Goal: Task Accomplishment & Management: Manage account settings

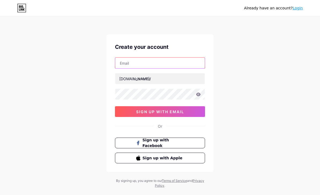
click at [189, 63] on input "text" at bounding box center [159, 63] width 89 height 11
type input "[EMAIL_ADDRESS][DOMAIN_NAME]"
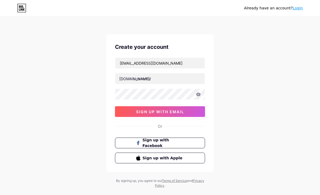
click at [245, 48] on div "Already have an account? Login Create your account [EMAIL_ADDRESS][DOMAIN_NAME]…" at bounding box center [160, 102] width 320 height 205
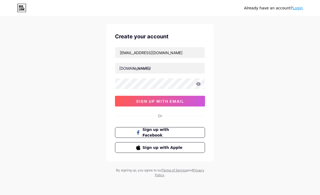
scroll to position [11, 0]
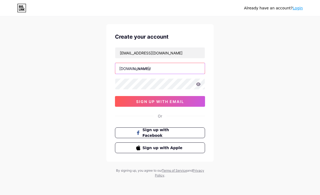
click at [173, 68] on input "text" at bounding box center [159, 68] width 89 height 11
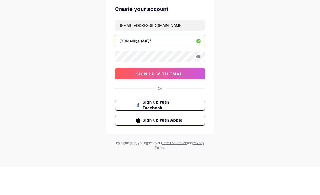
paste input "شجن الإعمار | من الأصالة والحداثة نسعى لتصميم مستقبلا يليق بكم 🏅 معتمدون لدى هي…"
type input "shajanaلتصميم"
type input "shajanaliemaar"
click at [241, 54] on div "Already have an account? Login Create your account Shajanaliemaar@gmail.com bio…" at bounding box center [160, 92] width 320 height 205
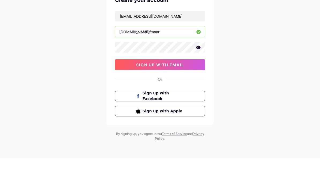
click at [180, 99] on span "sign up with email" at bounding box center [160, 101] width 48 height 5
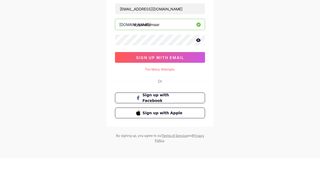
click at [197, 75] on icon at bounding box center [198, 77] width 5 height 4
click at [184, 87] on button "sign up with email" at bounding box center [160, 92] width 90 height 11
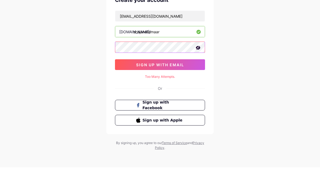
click at [177, 90] on span "sign up with email" at bounding box center [160, 92] width 48 height 5
click at [176, 90] on span "sign up with email" at bounding box center [160, 92] width 48 height 5
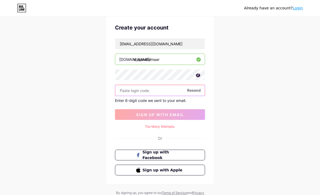
click at [167, 90] on input "text" at bounding box center [159, 90] width 89 height 11
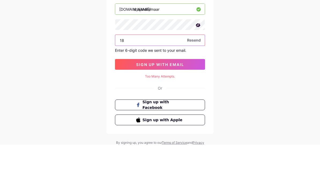
type input "1"
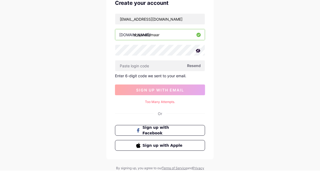
click at [260, 58] on div "Already have an account? Login Create your account Shajanaliemaar@gmail.com bio…" at bounding box center [160, 99] width 320 height 236
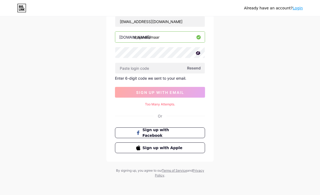
click at [197, 67] on span "Resend" at bounding box center [194, 68] width 14 height 6
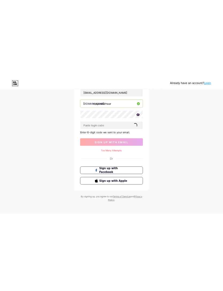
scroll to position [0, 0]
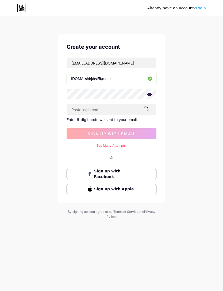
click at [147, 110] on span at bounding box center [146, 110] width 6 height 6
click at [148, 110] on span "Resend" at bounding box center [146, 110] width 14 height 6
click at [129, 78] on input "shajanaliemaar" at bounding box center [111, 78] width 89 height 11
click at [187, 115] on div "Already have an account? Login Create your account Shajanaliemaar@gmail.com bio…" at bounding box center [111, 118] width 223 height 236
click at [119, 145] on div "Too Many Attempts." at bounding box center [112, 145] width 90 height 5
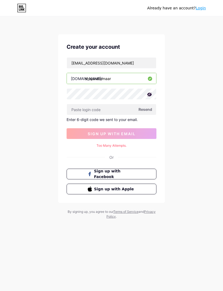
click at [118, 144] on div "Too Many Attempts." at bounding box center [112, 145] width 90 height 5
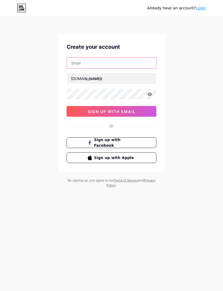
click at [148, 58] on input "text" at bounding box center [111, 63] width 89 height 11
click at [140, 64] on input "Sh" at bounding box center [111, 63] width 89 height 11
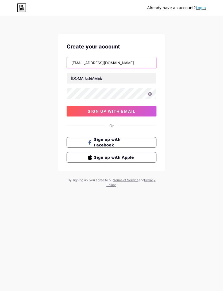
type input "[EMAIL_ADDRESS][DOMAIN_NAME]"
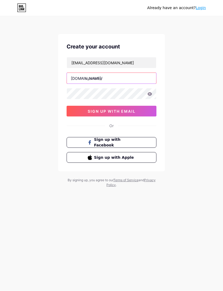
click at [138, 77] on input "text" at bounding box center [111, 78] width 89 height 11
type input "shajanaliemaar"
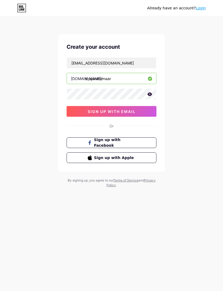
click at [145, 111] on button "sign up with email" at bounding box center [112, 111] width 90 height 11
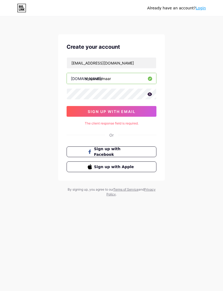
click at [138, 112] on button "sign up with email" at bounding box center [112, 111] width 90 height 11
click at [138, 107] on button "sign up with email" at bounding box center [112, 111] width 90 height 11
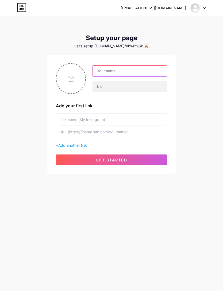
click at [129, 67] on input "text" at bounding box center [130, 71] width 74 height 11
type input "ش"
click at [96, 71] on input "شجن الإعمار" at bounding box center [130, 71] width 74 height 11
click at [95, 72] on input "| شجن الإعمار" at bounding box center [130, 71] width 74 height 11
click at [113, 71] on input "Shajanaliemaar | شجن الإعمار" at bounding box center [130, 71] width 74 height 11
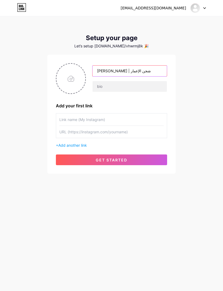
type input "[PERSON_NAME] | شجن الإعمار"
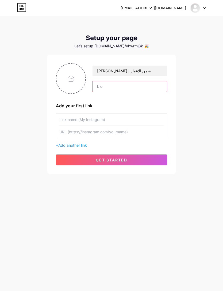
click at [145, 84] on input "text" at bounding box center [130, 86] width 74 height 11
click at [138, 96] on div "Shajan aliemaar | شجن الإعمار Add your first link + Add another link get started" at bounding box center [111, 114] width 111 height 102
click at [137, 83] on input "text" at bounding box center [130, 86] width 74 height 11
click at [137, 86] on input "text" at bounding box center [130, 86] width 74 height 11
click at [135, 84] on input "text" at bounding box center [130, 86] width 74 height 11
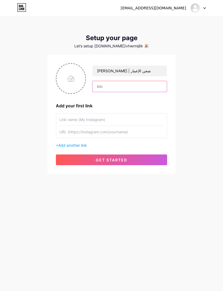
click at [135, 88] on input "text" at bounding box center [130, 86] width 74 height 11
click at [137, 88] on input "text" at bounding box center [130, 86] width 74 height 11
paste input "Card"
type input "Card"
click at [120, 91] on input "Card" at bounding box center [130, 86] width 74 height 11
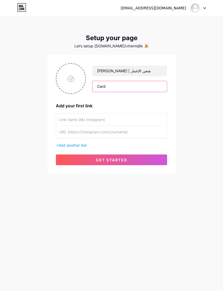
click at [103, 89] on input "Card" at bounding box center [130, 86] width 74 height 11
click at [107, 86] on input "Card" at bounding box center [130, 86] width 74 height 11
click at [139, 82] on input "text" at bounding box center [130, 86] width 74 height 11
paste input "شركة سعوديه مرخصه ، نستشرف المستقبل بعين الإبداع في شجن الإعمار، نؤمن أن كل مشر…"
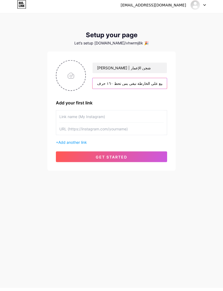
click at [118, 86] on input "شركة سعوديه مرخصه ، نستشرف المستقبل بعين الإبداع في شجن الإعمار، نؤمن أن كل مشر…" at bounding box center [130, 86] width 74 height 11
click at [118, 84] on input "شركة سعوديه مرخصه ، نستشرف المستقبل بعين الإبداع في شجن الإعمار، نؤمن أن كل مشر…" at bounding box center [130, 86] width 74 height 11
click at [124, 82] on input "شركة سعوديه مرخصه ، نستشرف المستقبل بعين الإبداع في شجن الإعمار، نؤمن أن كل مشر…" at bounding box center [130, 86] width 74 height 11
click at [131, 81] on input "شركة سعوديه مرخصه ، نستشرف المستقبل بعين الإبداع في شجن الإعمار، نؤمن أن كل مشر…" at bounding box center [130, 86] width 74 height 11
click at [180, 88] on div "vhwrmj8kxf@privaterelay.appleid.com Dashboard Logout Setup your page Let’s setu…" at bounding box center [111, 95] width 223 height 191
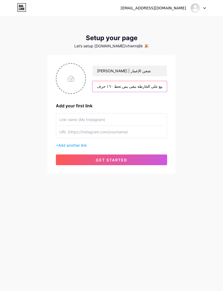
click at [157, 85] on input "شركة سعوديه مرخصه ، نستشرف المستقبل بعين الإبداع في شجن الإعمار، نؤمن أن كل مشر…" at bounding box center [130, 86] width 74 height 11
click at [98, 87] on input "شركة سعوديه مرخصه ، نستشرف المستقبل بعين الإبداع في شجن الإعمار، نؤمن أن كل مشر…" at bounding box center [130, 86] width 74 height 11
click at [99, 85] on input "شركة سعوديه مرخصه ، نستشرف المستقبل بعين الإبداع في شجن الإعمار، نؤمن أن كل مشر…" at bounding box center [130, 86] width 74 height 11
click at [104, 83] on input "شركة سعوديه مرخصه ، نستشرف المستقبل بعين الإبداع في شجن الإعمار، نؤمن أن كل مشر…" at bounding box center [130, 86] width 74 height 11
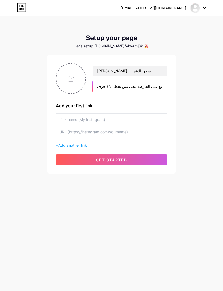
click at [98, 85] on input "شركة سعوديه مرخصه ، نستشرف المستقبل بعين الإبداع في شجن الإعمار، نؤمن أن كل مشر…" at bounding box center [130, 86] width 74 height 11
click at [121, 84] on input "شركة سعوديه مرخصه ، نستشرف المستقبل بعين الإبداع في شجن الإعمار، نؤمن أن كل مشر…" at bounding box center [130, 86] width 74 height 11
click at [118, 82] on input "شركة سعوديه مرخصه ، نستشرف المستقبل بعين الإبداع في شجن الإعمار، نؤمن أن كل مشر…" at bounding box center [130, 86] width 74 height 11
click at [130, 84] on input "شركة سعوديه مرخصه ، نستشرف المستقبل بعين الإبداع في شجن الإعمار، نؤمن أن كل مشر…" at bounding box center [130, 86] width 74 height 11
click at [129, 84] on input "شركة سعوديه مرخصه ، نستشرف المستقبل بعين الإبداع في شجن الإعمار، نؤمن أن كل مشر…" at bounding box center [130, 86] width 74 height 11
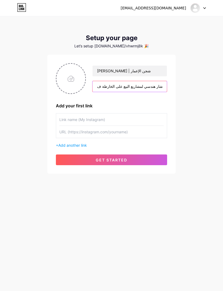
click at [96, 84] on input "شركة سعوديه مرخصه ، نستشرف المستقبل بعين الإبداع في شجن الإعمار، نؤمن أن كل مشر…" at bounding box center [130, 86] width 74 height 11
click at [100, 86] on input "شركة سعوديه مرخصه ، نستشرف المستقبل بعين الإبداع في شجن الإعمار، نؤمن أن كل مشر…" at bounding box center [130, 86] width 74 height 11
type input "شركة سعوديه مرخصه ، نستشرف المستقبل بعين الإبداع في شجن الإعمار، نؤمن أن كل مشر…"
click at [136, 114] on input "text" at bounding box center [111, 120] width 104 height 12
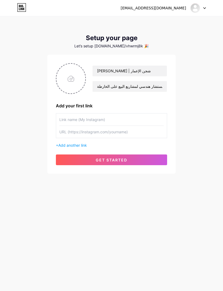
click at [69, 78] on input "file" at bounding box center [70, 79] width 29 height 30
click at [132, 115] on input "text" at bounding box center [111, 120] width 104 height 12
click at [136, 115] on input "text" at bounding box center [111, 120] width 104 height 12
paste input "[URL][DOMAIN_NAME]"
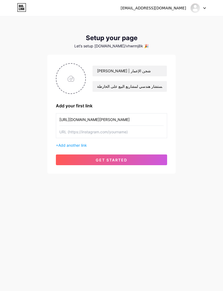
type input "[URL][DOMAIN_NAME]"
click at [116, 128] on input "text" at bounding box center [111, 132] width 104 height 12
click at [63, 126] on input "text" at bounding box center [111, 132] width 104 height 12
paste input "[URL][DOMAIN_NAME]"
type input "[URL][DOMAIN_NAME]"
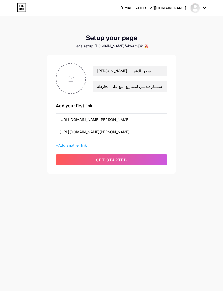
click at [66, 143] on span "Add another link" at bounding box center [72, 145] width 29 height 5
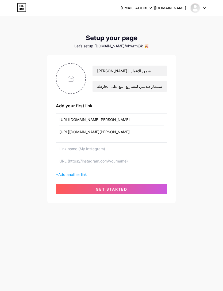
click at [62, 143] on input "text" at bounding box center [111, 149] width 104 height 12
click at [64, 128] on input "[URL][DOMAIN_NAME]" at bounding box center [111, 132] width 104 height 12
click at [63, 145] on input "text" at bounding box center [111, 149] width 104 height 12
click at [145, 146] on input "text" at bounding box center [111, 149] width 104 height 12
click at [23, 162] on div "vhwrmj8kxf@privaterelay.appleid.com Dashboard Logout Setup your page Let’s setu…" at bounding box center [111, 110] width 223 height 220
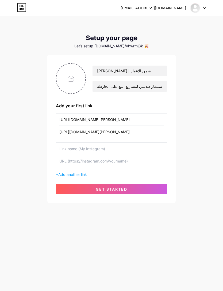
click at [64, 143] on input "text" at bounding box center [111, 149] width 104 height 12
click at [155, 115] on input "[URL][DOMAIN_NAME]" at bounding box center [111, 120] width 104 height 12
click at [154, 114] on input "[URL][DOMAIN_NAME]" at bounding box center [111, 120] width 104 height 12
click at [153, 115] on input "[URL][DOMAIN_NAME]" at bounding box center [111, 120] width 104 height 12
type input "Instagram"
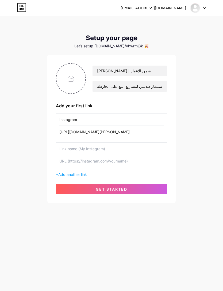
click at [150, 144] on input "text" at bounding box center [111, 149] width 104 height 12
click at [139, 149] on input "text" at bounding box center [111, 149] width 104 height 12
type input "X"
click at [124, 155] on input "text" at bounding box center [111, 161] width 104 height 12
click at [130, 157] on input "text" at bounding box center [111, 161] width 104 height 12
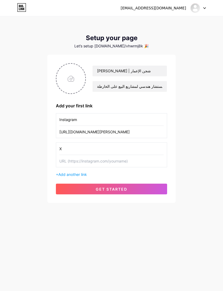
paste input "[URL][DOMAIN_NAME]"
type input "[URL][DOMAIN_NAME]"
click at [84, 172] on span "Add another link" at bounding box center [72, 174] width 29 height 5
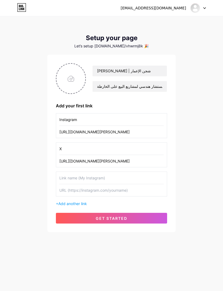
click at [126, 172] on input "text" at bounding box center [111, 178] width 104 height 12
type input "WhatsApp"
click at [66, 184] on input "text" at bounding box center [111, 190] width 104 height 12
click at [72, 86] on input "file" at bounding box center [70, 79] width 29 height 30
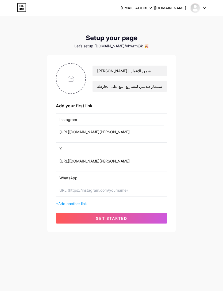
type input "C:\fakepath\5dd37a43-5870-45ad-92d1-ffc39fecb4a1.jpeg"
click at [72, 80] on img at bounding box center [71, 78] width 30 height 31
click at [82, 81] on img at bounding box center [71, 78] width 30 height 31
click at [75, 84] on img at bounding box center [71, 78] width 30 height 31
click at [72, 80] on img at bounding box center [71, 78] width 30 height 31
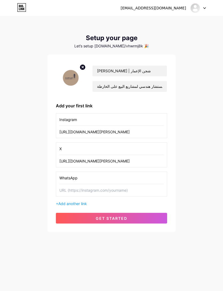
click at [84, 64] on circle at bounding box center [83, 67] width 6 height 6
click at [71, 81] on input "file" at bounding box center [70, 79] width 29 height 30
type input "C:\fakepath\5dd37a43-5870-45ad-92d1-ffc39fecb4a1.jpeg"
click at [129, 188] on input "text" at bounding box center [111, 190] width 104 height 12
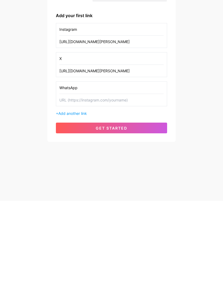
click at [147, 184] on input "text" at bounding box center [111, 190] width 104 height 12
paste input "[URL][DOMAIN_NAME]"
type input "[URL][DOMAIN_NAME]"
click at [84, 164] on div "vhwrmj8kxf@privaterelay.appleid.com Dashboard Logout Setup your page Let’s setu…" at bounding box center [111, 145] width 223 height 291
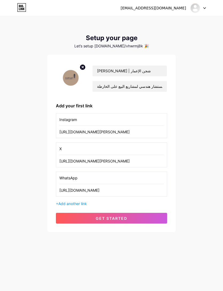
click at [81, 201] on div "+ Add another link" at bounding box center [111, 204] width 111 height 6
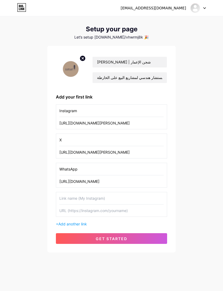
click at [93, 193] on input "text" at bounding box center [111, 198] width 104 height 12
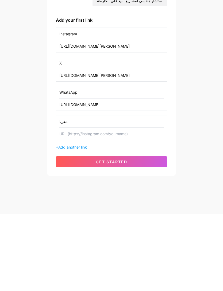
type input "مقرنا"
click at [143, 205] on input "text" at bounding box center [111, 211] width 104 height 12
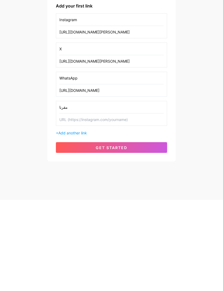
paste input "[URL][DOMAIN_NAME]"
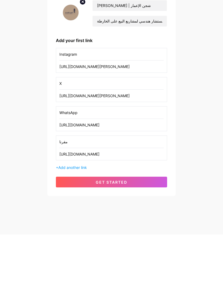
type input "[URL][DOMAIN_NAME]"
click at [119, 105] on input "Instagram" at bounding box center [111, 111] width 104 height 12
type input "I"
type input "إنستقرام"
click at [143, 163] on input "WhatsApp" at bounding box center [111, 169] width 104 height 12
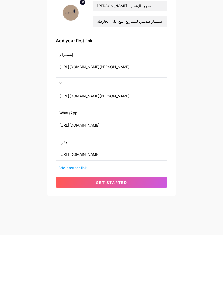
click at [142, 163] on input "WhatsApp" at bounding box center [111, 169] width 104 height 12
click at [140, 163] on input "WhatsApp" at bounding box center [111, 169] width 104 height 12
click at [142, 163] on input "WhatsApp" at bounding box center [111, 169] width 104 height 12
type input "واتساب"
click at [189, 141] on div "vhwrmj8kxf@privaterelay.appleid.com Dashboard Logout Setup your page Let’s setu…" at bounding box center [111, 130] width 223 height 278
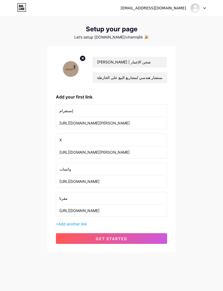
click at [70, 106] on input "إنستقرام" at bounding box center [111, 111] width 104 height 12
click at [67, 105] on input "إنستقرام" at bounding box center [111, 111] width 104 height 12
click at [66, 105] on input "إنستقرام" at bounding box center [111, 111] width 104 height 12
type input "Instagram"
click at [135, 134] on input "X" at bounding box center [111, 140] width 104 height 12
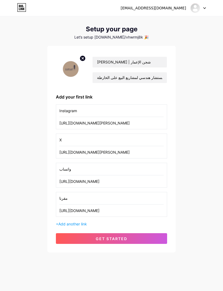
click at [138, 163] on input "واتساب" at bounding box center [111, 169] width 104 height 12
click at [137, 164] on input "واتساب" at bounding box center [111, 169] width 104 height 12
click at [141, 164] on input "واتساب" at bounding box center [111, 169] width 104 height 12
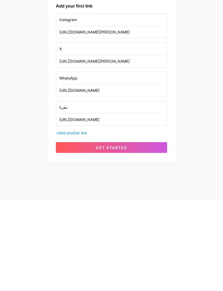
type input "WhatsApp"
click at [85, 222] on span "Add another link" at bounding box center [72, 224] width 29 height 5
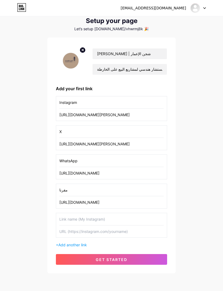
click at [96, 215] on input "text" at bounding box center [111, 219] width 104 height 12
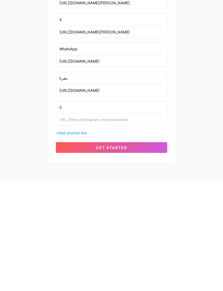
scroll to position [38, 0]
type input "Snapchat"
click at [117, 205] on input "text" at bounding box center [111, 211] width 104 height 12
click at [115, 205] on input "text" at bounding box center [111, 211] width 104 height 12
paste input "[URL][DOMAIN_NAME]"
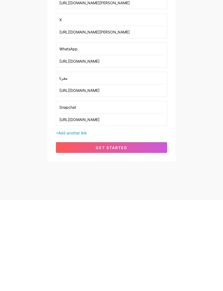
type input "[URL][DOMAIN_NAME]"
click at [138, 233] on button "get started" at bounding box center [111, 238] width 111 height 11
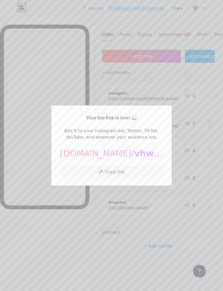
click at [79, 177] on button "Copy link" at bounding box center [111, 171] width 103 height 11
click at [20, 132] on div at bounding box center [111, 145] width 223 height 291
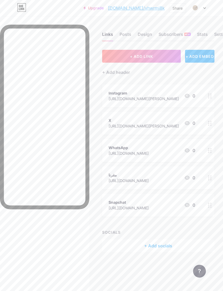
click at [203, 57] on div "+ ADD EMBED" at bounding box center [199, 56] width 29 height 13
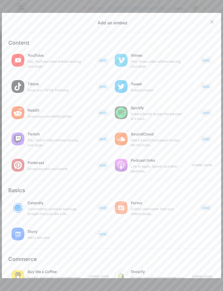
click at [212, 23] on icon at bounding box center [212, 22] width 4 height 4
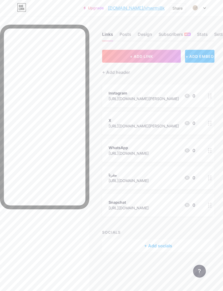
click at [204, 8] on icon at bounding box center [204, 8] width 3 height 2
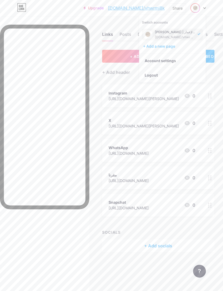
click at [190, 35] on div "[DOMAIN_NAME]/vhwrmj8k" at bounding box center [175, 37] width 41 height 4
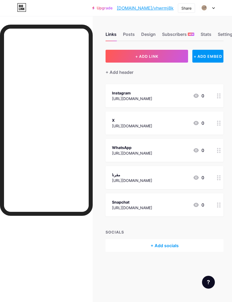
click at [191, 3] on div "Share" at bounding box center [186, 7] width 17 height 9
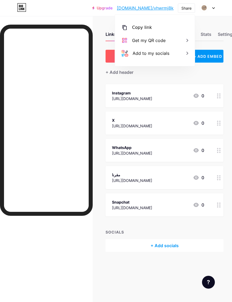
click at [214, 76] on div "+ ADD LINK + ADD EMBED + Add header Instagram [URL][DOMAIN_NAME] 0 X [URL][DOMA…" at bounding box center [164, 151] width 118 height 202
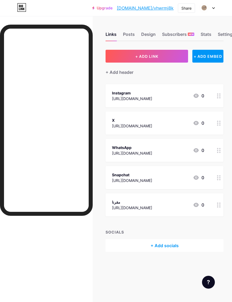
click at [147, 33] on div "Design" at bounding box center [148, 36] width 14 height 10
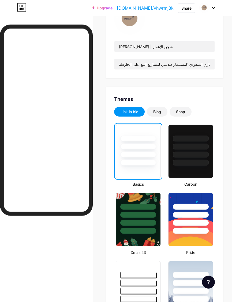
scroll to position [71, 0]
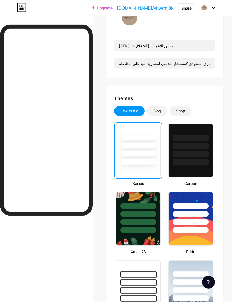
click at [205, 169] on div at bounding box center [190, 151] width 45 height 54
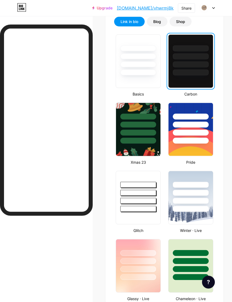
scroll to position [161, 0]
click at [133, 210] on div at bounding box center [138, 209] width 36 height 6
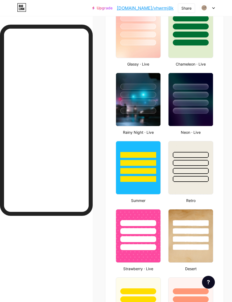
scroll to position [395, 0]
click at [203, 185] on img at bounding box center [190, 167] width 44 height 53
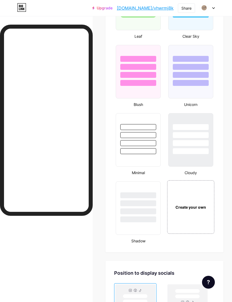
scroll to position [765, 0]
click at [137, 164] on div at bounding box center [138, 140] width 45 height 54
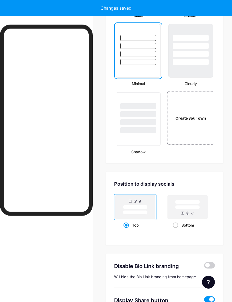
scroll to position [854, 0]
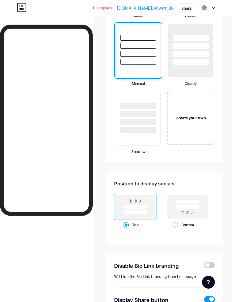
click at [209, 134] on div "Create your own" at bounding box center [190, 118] width 47 height 54
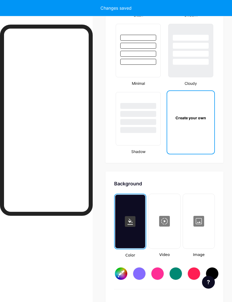
click at [208, 145] on div "Create your own" at bounding box center [191, 122] width 48 height 64
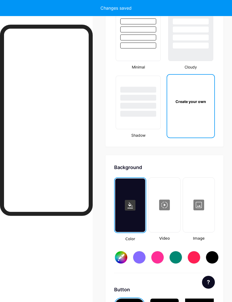
type input "#ffffff"
type input "#000000"
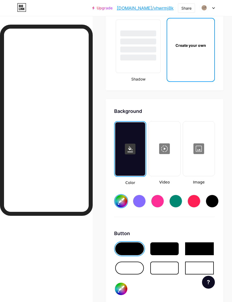
type input "#ffffff"
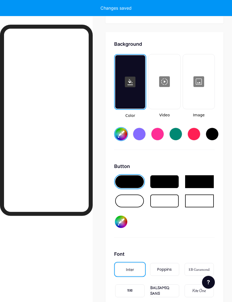
scroll to position [1004, 0]
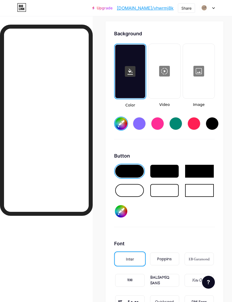
click at [133, 89] on div at bounding box center [130, 72] width 30 height 54
click at [203, 93] on div at bounding box center [198, 71] width 31 height 54
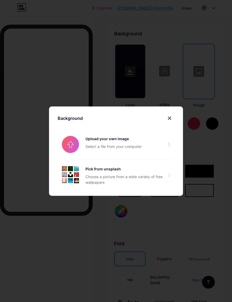
click at [124, 160] on input "file" at bounding box center [116, 145] width 117 height 30
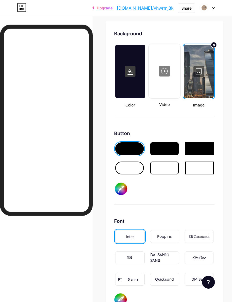
click at [199, 66] on div at bounding box center [199, 72] width 30 height 54
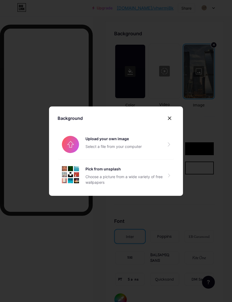
click at [170, 154] on input "file" at bounding box center [116, 145] width 117 height 30
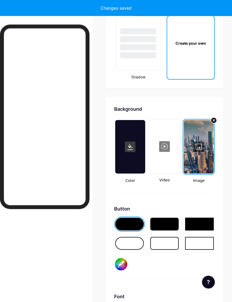
scroll to position [929, 0]
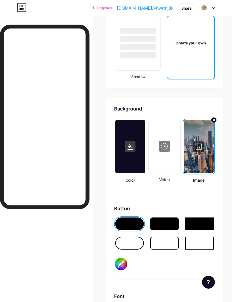
click at [199, 144] on div at bounding box center [199, 147] width 30 height 54
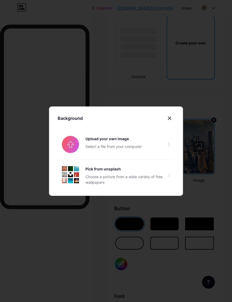
click at [215, 202] on div at bounding box center [116, 151] width 232 height 302
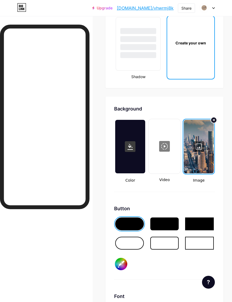
click at [161, 224] on div at bounding box center [164, 224] width 29 height 13
click at [198, 223] on div at bounding box center [199, 224] width 29 height 13
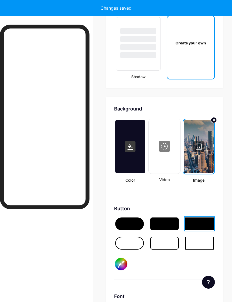
click at [138, 239] on div at bounding box center [129, 243] width 29 height 13
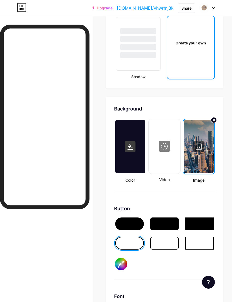
click at [121, 265] on input "#000000" at bounding box center [121, 264] width 12 height 12
click at [165, 244] on div at bounding box center [164, 243] width 29 height 13
click at [208, 221] on div at bounding box center [199, 224] width 29 height 13
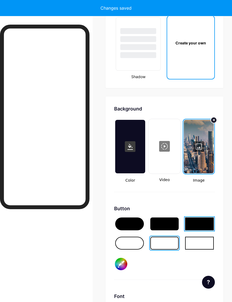
click at [130, 223] on div at bounding box center [129, 224] width 29 height 13
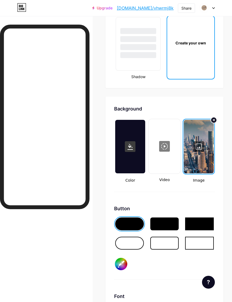
click at [122, 266] on input "#858585" at bounding box center [121, 264] width 12 height 12
type input "#b59c86"
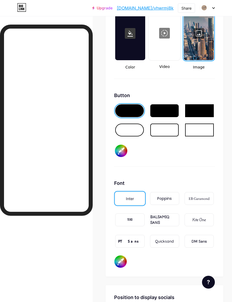
scroll to position [1043, 0]
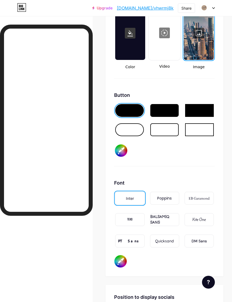
click at [162, 197] on div "Poppins" at bounding box center [164, 199] width 14 height 6
click at [205, 195] on div "EB Garamond" at bounding box center [198, 198] width 29 height 13
click at [133, 220] on div "TEKO" at bounding box center [129, 219] width 29 height 13
click at [173, 221] on div "BALSAMIQ SANS" at bounding box center [164, 219] width 29 height 11
click at [204, 220] on div "Kite One" at bounding box center [198, 220] width 13 height 6
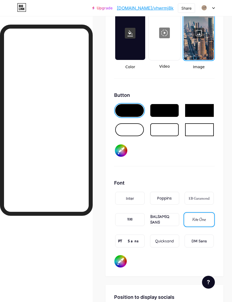
click at [137, 240] on div "PT Sans" at bounding box center [129, 241] width 29 height 13
click at [167, 243] on div "Quicksand" at bounding box center [164, 242] width 19 height 6
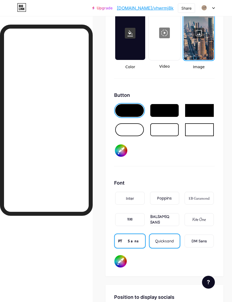
click at [196, 202] on div "EB Garamond" at bounding box center [198, 198] width 29 height 13
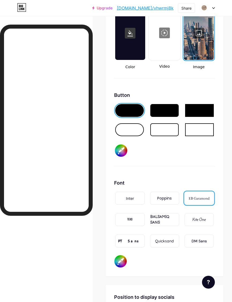
click at [164, 197] on div "Poppins" at bounding box center [164, 199] width 14 height 6
click at [196, 195] on div "EB Garamond" at bounding box center [198, 198] width 29 height 13
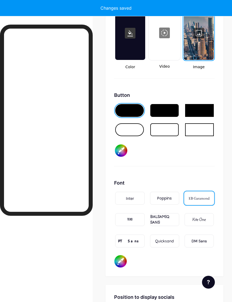
click at [124, 259] on input "#000000" at bounding box center [120, 261] width 12 height 12
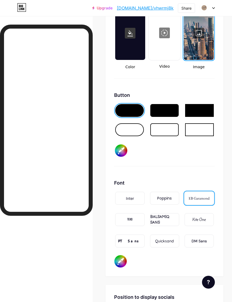
type input "#ffffff"
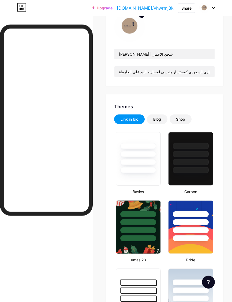
scroll to position [0, 0]
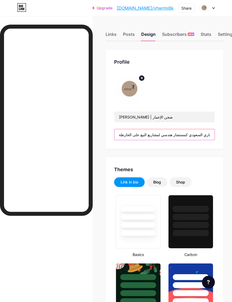
click at [201, 136] on input "شركة سعوديه مرخصه ، نستشرف المستقبل بعين الإبداع في شجن الإعمار، نؤمن أن كل مشر…" at bounding box center [164, 134] width 100 height 11
click at [199, 136] on input "شركة سعوديه مرخصه ، نستشرف المستقبل بعين الإبداع في شجن الإعمار، نؤمن أن كل مشر…" at bounding box center [164, 134] width 100 height 11
click at [201, 132] on input "شركة سعوديه مرخصه ، نستشرف المستقبل بعين الإبداع في شجن الإعمار، نؤمن أن كل مشر…" at bounding box center [164, 134] width 100 height 11
click at [197, 132] on input "شركة سعوديه مرخصه ، نستشرف المستقبل بعين الإبداع في شجن الإعمار، نؤمن أن كل مشر…" at bounding box center [164, 134] width 100 height 11
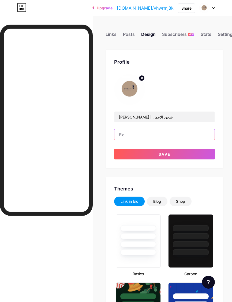
click at [142, 136] on input "text" at bounding box center [164, 134] width 100 height 11
paste input "[URL][DOMAIN_NAME]"
type input "[URL][DOMAIN_NAME]"
click at [151, 135] on input "[URL][DOMAIN_NAME]" at bounding box center [164, 134] width 100 height 11
click at [152, 135] on input "[URL][DOMAIN_NAME]" at bounding box center [164, 134] width 100 height 11
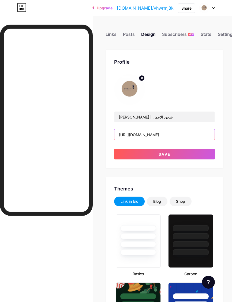
click at [132, 132] on input "[URL][DOMAIN_NAME]" at bounding box center [164, 134] width 100 height 11
click at [136, 138] on input "[URL][DOMAIN_NAME]" at bounding box center [164, 134] width 100 height 11
click at [133, 135] on input "[URL][DOMAIN_NAME]" at bounding box center [164, 134] width 100 height 11
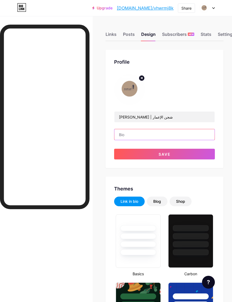
click at [158, 136] on input "text" at bounding box center [164, 134] width 100 height 11
paste input "شركة سعوديه مرخصه ، نستشرف المستقبل بعين الإبداع في شجن الإعمار، نؤمن أن كل مشر…"
type input "شركة سعوديه مرخصه ، نستشرف المستقبل بعين الإبداع في شجن الإعمار، نؤمن أن كل مشر…"
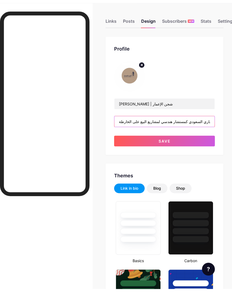
click at [123, 129] on input "شركة سعوديه مرخصه ، نستشرف المستقبل بعين الإبداع في شجن الإعمار، نؤمن أن كل مشر…" at bounding box center [164, 134] width 100 height 11
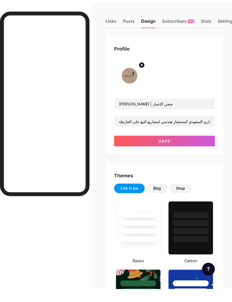
click at [126, 31] on div "Posts" at bounding box center [129, 36] width 12 height 10
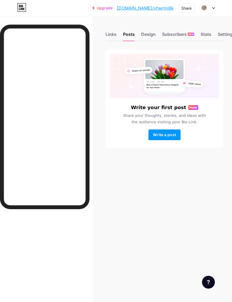
click at [208, 37] on div "Stats" at bounding box center [206, 36] width 11 height 10
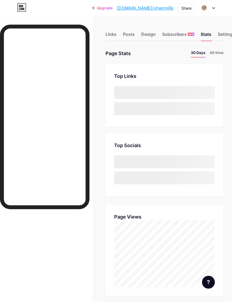
scroll to position [302, 232]
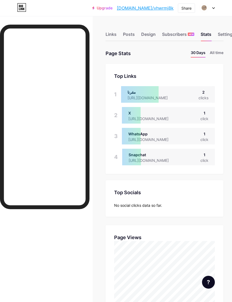
click at [116, 35] on div "Links" at bounding box center [110, 36] width 11 height 10
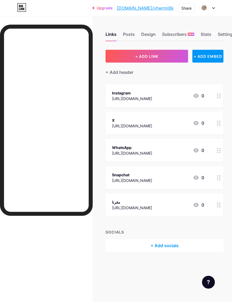
click at [133, 36] on div "Posts" at bounding box center [129, 36] width 12 height 10
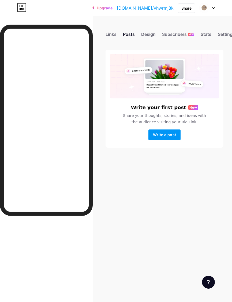
scroll to position [0, 3]
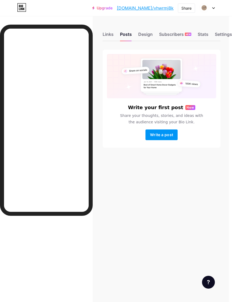
click at [223, 35] on div "Settings" at bounding box center [223, 36] width 17 height 10
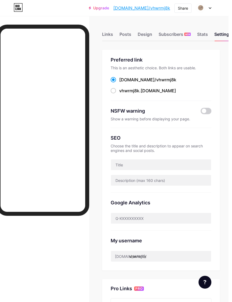
click at [146, 28] on div "Links Posts Design Subscribers NEW Stats Settings" at bounding box center [164, 31] width 118 height 19
click at [145, 34] on div "Design" at bounding box center [148, 36] width 14 height 10
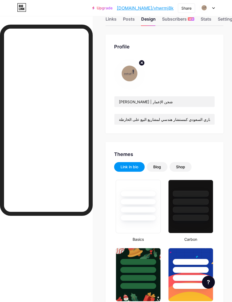
scroll to position [18, 0]
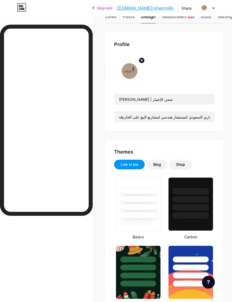
type input "#b59c86"
click at [158, 167] on div "Blog" at bounding box center [157, 164] width 8 height 5
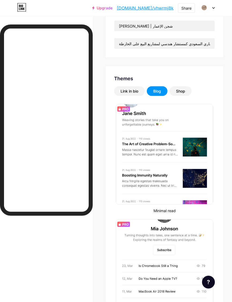
scroll to position [91, 0]
click at [184, 84] on div "Themes Link in bio Blog Shop Minimal read Plain text Newsletter Changes saved" at bounding box center [164, 259] width 118 height 387
click at [181, 90] on div "Shop" at bounding box center [180, 90] width 9 height 5
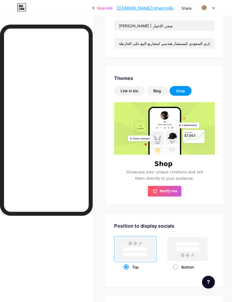
click at [137, 89] on div "Link in bio" at bounding box center [129, 90] width 18 height 5
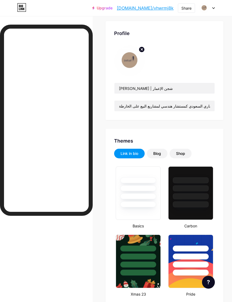
scroll to position [28, 0]
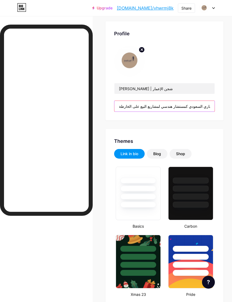
click at [203, 104] on input "شركة سعوديه مرخصه ، نستشرف المستقبل بعين الإبداع في شجن الإعمار، نؤمن أن كل مشر…" at bounding box center [164, 106] width 100 height 11
click at [200, 105] on input "شركة سعوديه مرخصه ، نستشرف المستقبل بعين الإبداع في شجن الإعمار، نؤمن أن كل مشر…" at bounding box center [164, 106] width 100 height 11
click at [201, 104] on input "شركة سعوديه مرخصه ، نستشرف المستقبل بعين الإبداع في شجن الإعمار، نؤمن أن كل مشر…" at bounding box center [164, 106] width 100 height 11
click at [198, 103] on input "شركة سعوديه مرخصه ، نستشرف المستقبل بعين الإبداع في شجن الإعمار، نؤمن أن كل مشر…" at bounding box center [164, 106] width 100 height 11
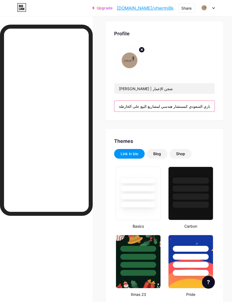
click at [190, 109] on input "شركة سعوديه مرخصه ، نستشرف المستقبل بعين الإبداع في شجن الإعمار، نؤمن أن كل مشر…" at bounding box center [164, 106] width 100 height 11
click at [192, 105] on input "شركة سعوديه مرخصه ، نستشرف المستقبل بعين الإبداع في شجن الإعمار، نؤمن أن كل مشر…" at bounding box center [164, 106] width 100 height 11
click at [194, 105] on input "شركة سعوديه مرخصه ، نستشرف المستقبل بعين الإبداع في شجن الإعمار، نؤمن أن كل مشر…" at bounding box center [164, 106] width 100 height 11
click at [197, 107] on input "شركة سعوديه مرخصه ، نستشرف المستقبل بعين الإبداع في شجن الإعمار، نؤمن أن كل مشر…" at bounding box center [164, 106] width 100 height 11
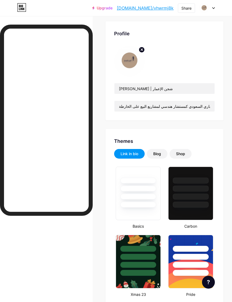
click at [132, 61] on img at bounding box center [129, 61] width 31 height 31
click at [125, 67] on img at bounding box center [129, 61] width 31 height 31
click at [129, 65] on img at bounding box center [129, 61] width 31 height 31
click at [135, 64] on img at bounding box center [129, 61] width 31 height 31
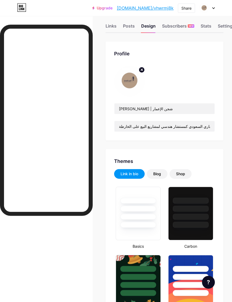
scroll to position [0, 0]
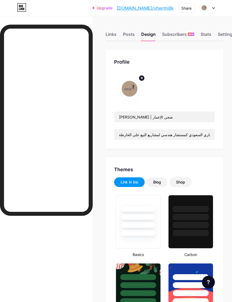
click at [131, 33] on div "Posts" at bounding box center [129, 36] width 12 height 10
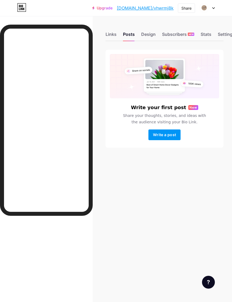
click at [150, 40] on div "Design" at bounding box center [148, 36] width 14 height 10
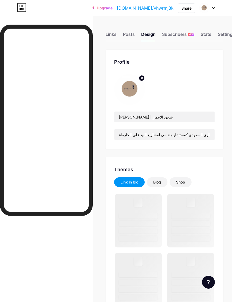
click at [211, 31] on div "Stats" at bounding box center [206, 36] width 11 height 10
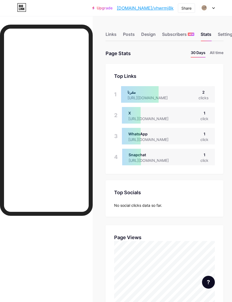
scroll to position [302, 232]
click at [168, 28] on div "Links Posts Design Subscribers NEW Stats Settings" at bounding box center [164, 31] width 118 height 19
click at [173, 38] on div "Subscribers NEW" at bounding box center [178, 36] width 32 height 10
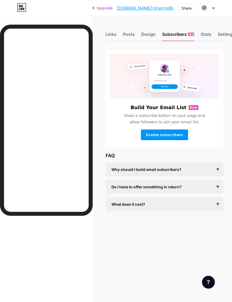
click at [150, 29] on div "Links Posts Design Subscribers NEW Stats Settings" at bounding box center [164, 31] width 118 height 19
click at [142, 32] on div "Design" at bounding box center [148, 36] width 14 height 10
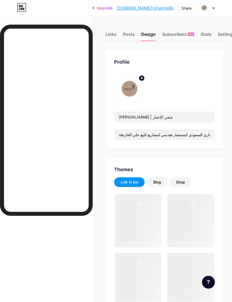
click at [126, 88] on img at bounding box center [129, 89] width 31 height 31
click at [129, 88] on img at bounding box center [129, 89] width 31 height 31
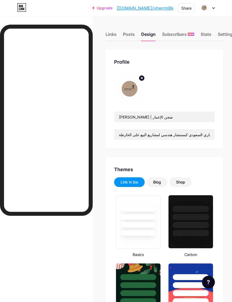
click at [137, 73] on div "Profile [PERSON_NAME] | شجن الإعمار شركة سعوديه مرخصه ، نستشرف المستقبل بعين ال…" at bounding box center [164, 99] width 118 height 99
type input "#b59c86"
click at [137, 76] on img at bounding box center [129, 89] width 31 height 31
click at [142, 79] on circle at bounding box center [142, 78] width 6 height 6
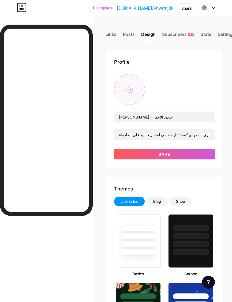
click at [133, 88] on input "file" at bounding box center [129, 89] width 31 height 31
type input "C:\fakepath\5dd37a43-5870-45ad-92d1-ffc39fecb4a1.jpeg"
click at [133, 94] on img at bounding box center [129, 89] width 31 height 31
click at [144, 78] on circle at bounding box center [142, 78] width 6 height 6
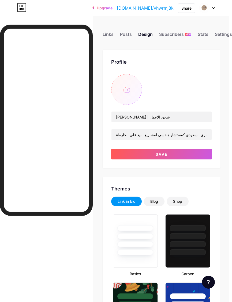
click at [178, 38] on div "Subscribers NEW" at bounding box center [175, 36] width 32 height 10
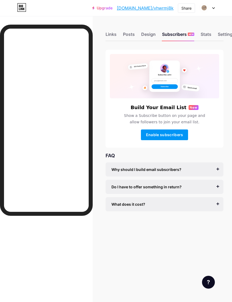
click at [207, 36] on div "Stats" at bounding box center [206, 36] width 11 height 10
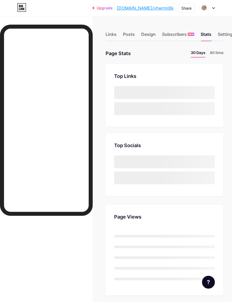
click at [223, 33] on div "Settings" at bounding box center [226, 36] width 17 height 10
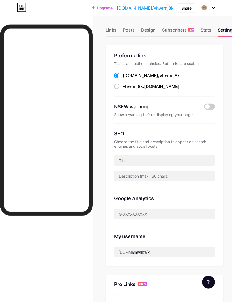
scroll to position [6, 0]
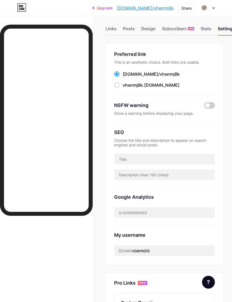
click at [160, 75] on span "vhwrmj8k" at bounding box center [170, 73] width 20 height 5
click at [126, 77] on input "[DOMAIN_NAME]/ vhwrmj8k" at bounding box center [124, 78] width 3 height 3
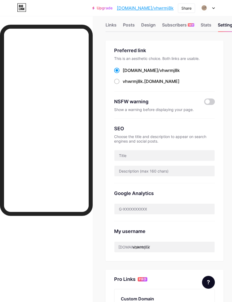
scroll to position [10, 0]
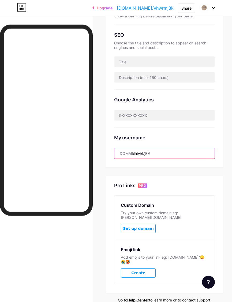
click at [180, 155] on input "vhwrmj8k" at bounding box center [164, 153] width 100 height 11
click at [171, 155] on input "vhwrmj8k" at bounding box center [164, 153] width 100 height 11
click at [141, 153] on input "vhwrmj8k" at bounding box center [164, 153] width 100 height 11
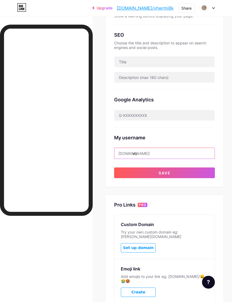
type input "v"
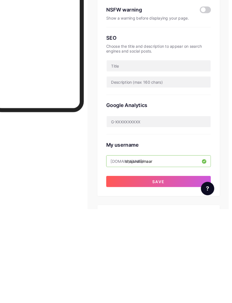
scroll to position [53, 3]
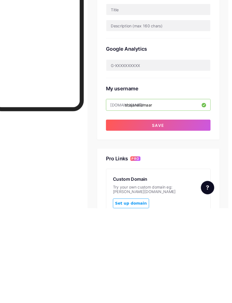
type input "shajanaliemaar"
click at [184, 217] on button "Save" at bounding box center [161, 222] width 101 height 11
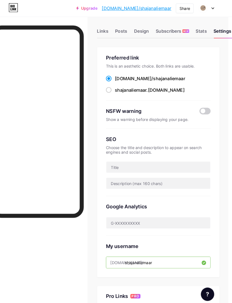
scroll to position [0, 3]
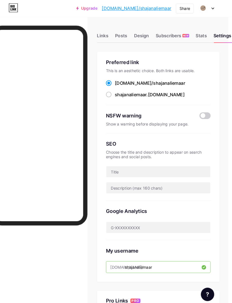
click at [139, 37] on div "Design" at bounding box center [145, 36] width 14 height 10
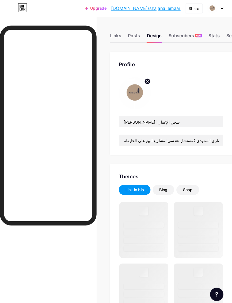
click at [146, 76] on div "[PERSON_NAME] | شجن الإعمار شركة سعوديه مرخصه ، نستشرف المستقبل بعين الإبداع في…" at bounding box center [164, 107] width 101 height 66
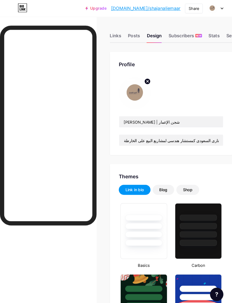
click at [140, 78] on circle at bounding box center [142, 78] width 6 height 6
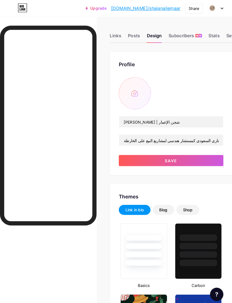
click at [134, 90] on input "file" at bounding box center [129, 89] width 31 height 31
type input "#b59c86"
type input "C:\fakepath\5dd37a43-5870-45ad-92d1-ffc39fecb4a1.jpeg"
click at [133, 93] on img at bounding box center [129, 89] width 31 height 31
click at [178, 88] on div "[PERSON_NAME] | شجن الإعمار شركة سعوديه مرخصه ، نستشرف المستقبل بعين الإبداع في…" at bounding box center [164, 107] width 101 height 66
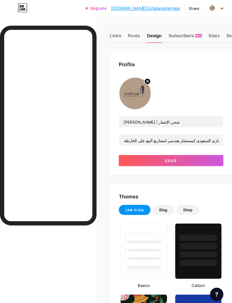
click at [141, 78] on circle at bounding box center [142, 78] width 6 height 6
click at [133, 91] on input "file" at bounding box center [129, 89] width 31 height 31
click at [138, 90] on input "file" at bounding box center [129, 89] width 31 height 31
click at [139, 86] on input "file" at bounding box center [129, 89] width 31 height 31
type input "C:\fakepath\5dd37a43-5870-45ad-92d1-ffc39fecb4a1.jpeg"
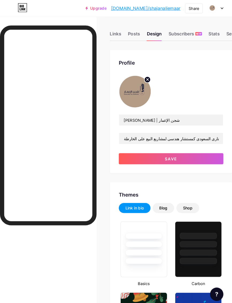
scroll to position [3, 0]
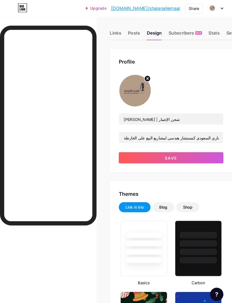
click at [199, 151] on button "Save" at bounding box center [164, 151] width 101 height 11
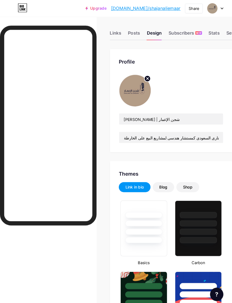
click at [133, 90] on img at bounding box center [129, 86] width 31 height 31
click at [138, 94] on img at bounding box center [129, 86] width 31 height 31
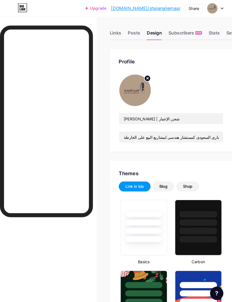
scroll to position [3, 0]
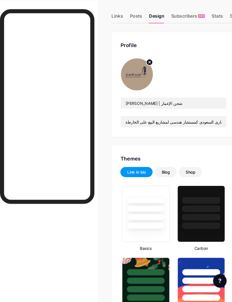
click at [141, 72] on circle at bounding box center [142, 75] width 6 height 6
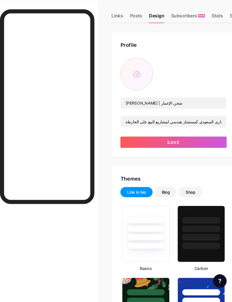
click at [133, 71] on input "file" at bounding box center [129, 86] width 31 height 31
type input "C:\fakepath\5dd37a43-5870-45ad-92d1-ffc39fecb4a1.jpeg"
click at [202, 145] on button "Save" at bounding box center [164, 150] width 101 height 11
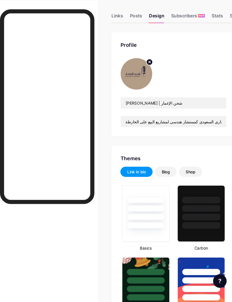
scroll to position [3, 0]
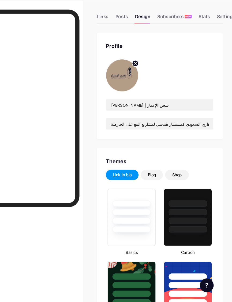
click at [139, 72] on circle at bounding box center [142, 75] width 6 height 6
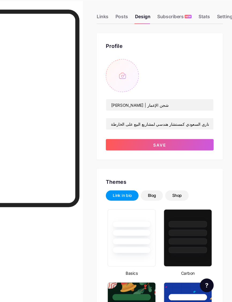
click at [120, 71] on input "file" at bounding box center [129, 86] width 31 height 31
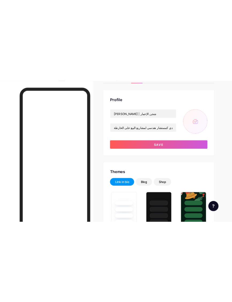
scroll to position [0, 0]
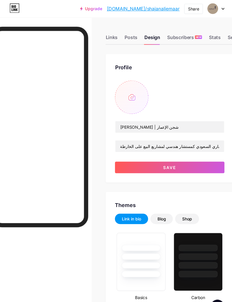
click at [121, 92] on input "file" at bounding box center [129, 89] width 31 height 31
type input "C:\fakepath\AACC4DE1-02D6-4AFD-8735-CF6EE5D6E1FF.jpeg"
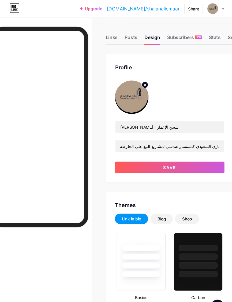
click at [139, 78] on circle at bounding box center [142, 78] width 6 height 6
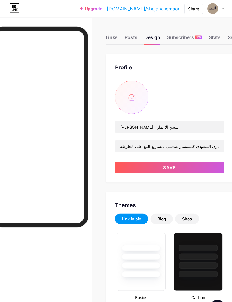
click at [125, 90] on input "file" at bounding box center [129, 89] width 31 height 31
type input "C:\fakepath\A184281C-12B4-44EB-918F-388615C058C4.jpeg"
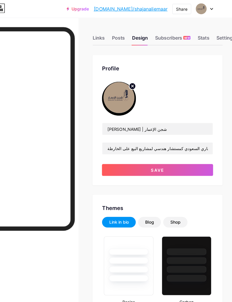
click at [139, 79] on circle at bounding box center [142, 78] width 6 height 6
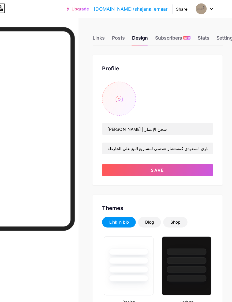
click at [114, 96] on input "file" at bounding box center [129, 89] width 31 height 31
type input "C:\fakepath\A184281C-12B4-44EB-918F-388615C058C4.jpeg"
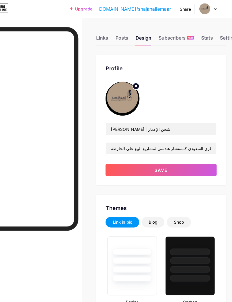
click at [141, 78] on icon at bounding box center [142, 78] width 2 height 2
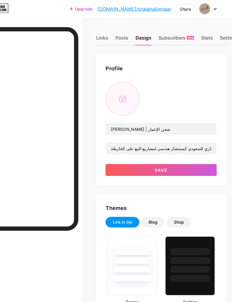
click at [117, 90] on input "file" at bounding box center [129, 89] width 31 height 31
type input "C:\fakepath\5dd37a43-5870-45ad-92d1-ffc39fecb4a1.jpeg"
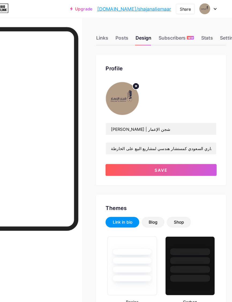
click at [164, 150] on button "Save" at bounding box center [164, 154] width 101 height 11
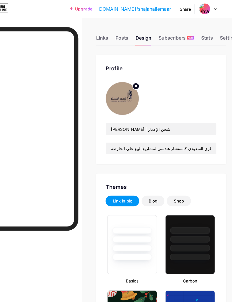
click at [118, 95] on img at bounding box center [129, 89] width 31 height 31
click at [139, 77] on circle at bounding box center [142, 78] width 6 height 6
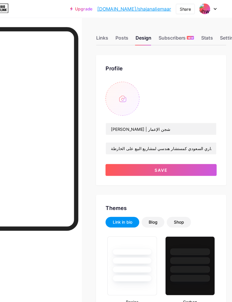
click at [119, 88] on input "file" at bounding box center [129, 89] width 31 height 31
type input "C:\fakepath\5dd37a43-5870-45ad-92d1-ffc39fecb4a1.jpeg"
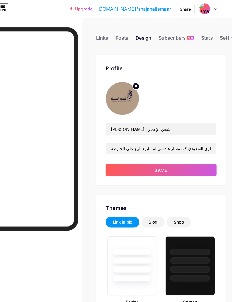
click at [164, 152] on button "Save" at bounding box center [164, 154] width 101 height 11
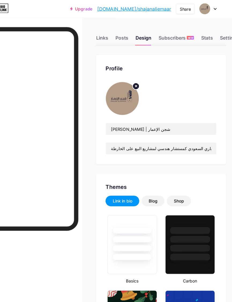
click at [139, 80] on circle at bounding box center [142, 78] width 6 height 6
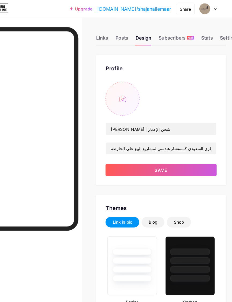
click at [119, 88] on input "file" at bounding box center [129, 89] width 31 height 31
type input "C:\fakepath\5dd37a43-5870-45ad-92d1-ffc39fecb4a1.jpeg"
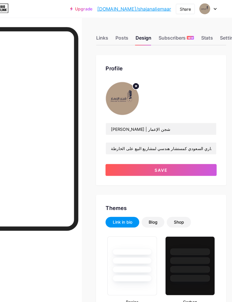
click at [161, 154] on button "Save" at bounding box center [164, 154] width 101 height 11
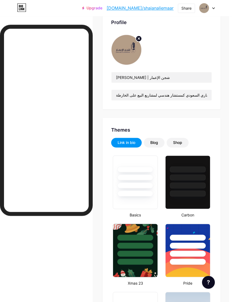
scroll to position [38, 2]
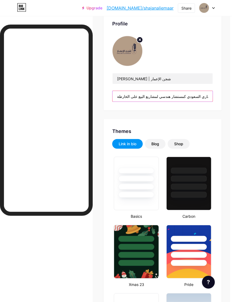
click at [185, 101] on input "شركة سعوديه مرخصه ، نستشرف المستقبل بعين الإبداع في شجن الإعمار، نؤمن أن كل مشر…" at bounding box center [162, 96] width 100 height 11
click at [189, 91] on input "شركة سعوديه مرخصه ، نستشرف المستقبل بعين الإبداع في شجن الإعمار، نؤمن أن كل مشر…" at bounding box center [162, 96] width 100 height 11
click at [190, 91] on input "شركة سعوديه مرخصه ، نستشرف المستقبل بعين الإبداع في شجن الإعمار، نؤمن أن كل مشر…" at bounding box center [162, 96] width 100 height 11
click at [189, 92] on input "شركة سعوديه مرخصه ، نستشرف المستقبل بعين الإبداع في شجن الإعمار، نؤمن أن كل مشر…" at bounding box center [162, 96] width 100 height 11
click at [190, 93] on input "شركة سعوديه مرخصه ، نستشرف المستقبل بعين الإبداع في شجن الإعمار، نؤمن أن كل مشر…" at bounding box center [162, 96] width 100 height 11
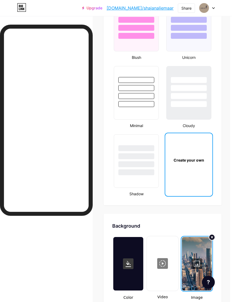
scroll to position [812, 2]
click at [210, 115] on div at bounding box center [188, 93] width 45 height 54
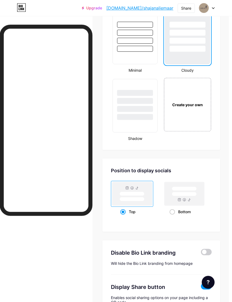
scroll to position [867, 3]
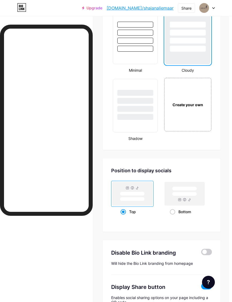
click at [205, 123] on div "Create your own" at bounding box center [187, 105] width 47 height 54
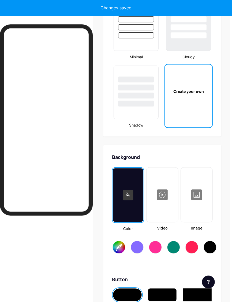
scroll to position [1006, 0]
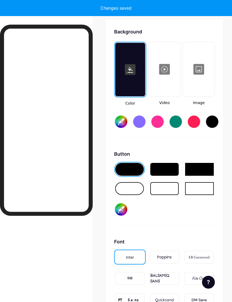
type input "#ffffff"
type input "#000000"
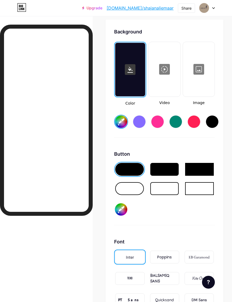
click at [210, 93] on div at bounding box center [198, 70] width 31 height 54
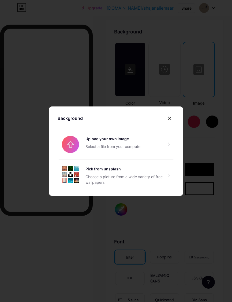
click at [149, 153] on input "file" at bounding box center [116, 145] width 117 height 30
click at [163, 183] on div "Choose a picture from a wide variety of free wallpapers" at bounding box center [126, 179] width 82 height 11
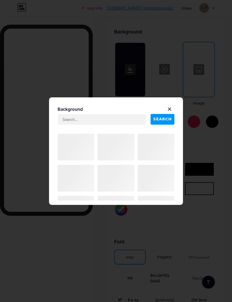
click at [171, 111] on icon at bounding box center [169, 109] width 4 height 4
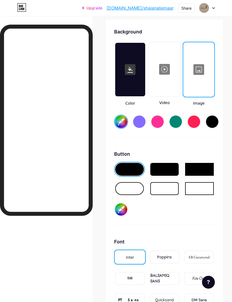
click at [203, 80] on div at bounding box center [199, 70] width 30 height 54
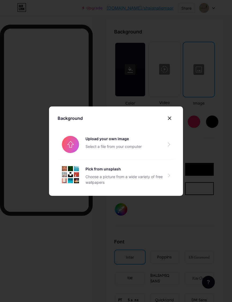
click at [153, 151] on input "file" at bounding box center [116, 145] width 117 height 30
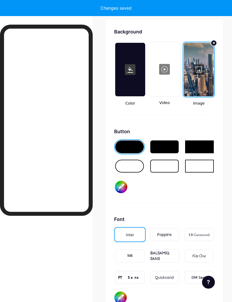
click at [205, 231] on div "EB Garamond" at bounding box center [198, 234] width 29 height 13
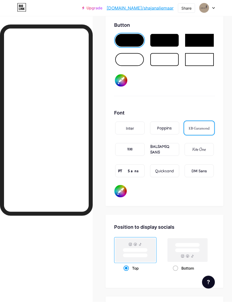
scroll to position [1189, 0]
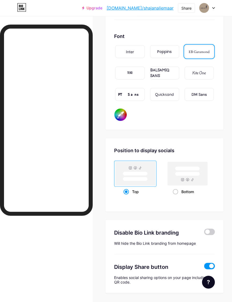
click at [181, 193] on div "Bottom" at bounding box center [188, 192] width 30 height 10
click at [176, 197] on input "Bottom" at bounding box center [174, 198] width 3 height 3
radio input "true"
click at [138, 186] on rect at bounding box center [135, 174] width 42 height 26
click at [127, 197] on input "Top" at bounding box center [124, 198] width 3 height 3
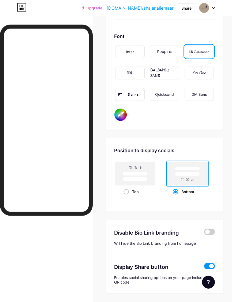
radio input "true"
click at [191, 175] on rect at bounding box center [187, 174] width 25 height 4
click at [176, 197] on input "Bottom" at bounding box center [174, 198] width 3 height 3
radio input "true"
click at [194, 175] on rect at bounding box center [187, 174] width 25 height 4
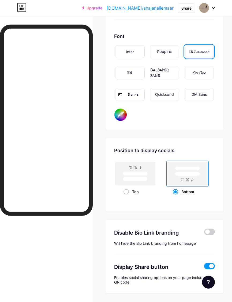
click at [176, 197] on input "Bottom" at bounding box center [174, 198] width 3 height 3
click at [122, 116] on input "#000000" at bounding box center [120, 115] width 12 height 12
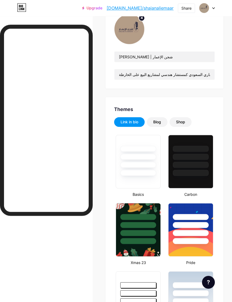
scroll to position [0, 0]
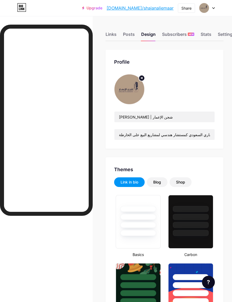
click at [144, 77] on circle at bounding box center [142, 78] width 6 height 6
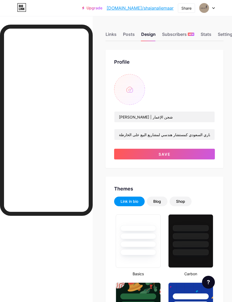
click at [136, 85] on input "file" at bounding box center [129, 89] width 31 height 31
type input "C:\fakepath\AACC4DE1-02D6-4AFD-8735-CF6EE5D6E1FF.jpeg"
click at [143, 78] on circle at bounding box center [142, 78] width 6 height 6
click at [139, 84] on input "file" at bounding box center [129, 89] width 31 height 31
type input "C:\fakepath\5dd37a43-5870-45ad-92d1-ffc39fecb4a1.jpeg"
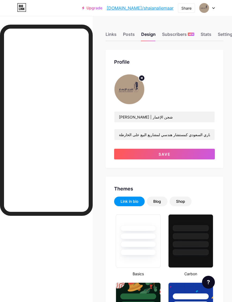
click at [200, 152] on button "Save" at bounding box center [164, 154] width 101 height 11
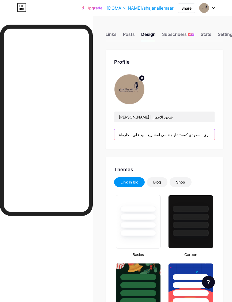
click at [199, 134] on input "شركة سعوديه مرخصه ، نستشرف المستقبل بعين الإبداع في شجن الإعمار، نؤمن أن كل مشر…" at bounding box center [164, 134] width 100 height 11
click at [202, 92] on div "[PERSON_NAME] | شجن الإعمار شركة سعوديه مرخصه ، نستشرف المستقبل بعين الإبداع في…" at bounding box center [164, 107] width 101 height 66
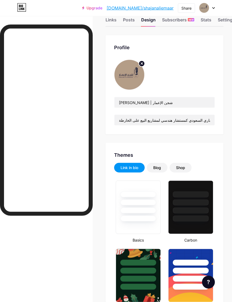
scroll to position [16, 0]
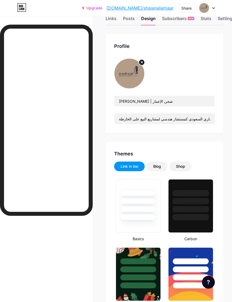
click at [140, 62] on circle at bounding box center [142, 62] width 6 height 6
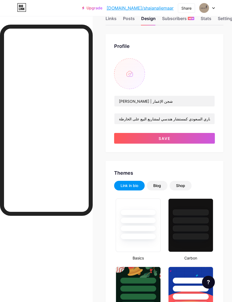
click at [133, 75] on input "file" at bounding box center [129, 73] width 31 height 31
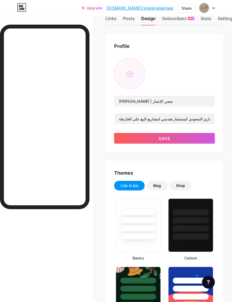
scroll to position [7, 0]
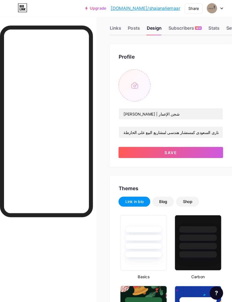
type input "C:\fakepath\8de63f6f-e1ee-4e92-9ae7-d2432471ef21.jpeg"
click at [173, 145] on button "Save" at bounding box center [164, 147] width 101 height 11
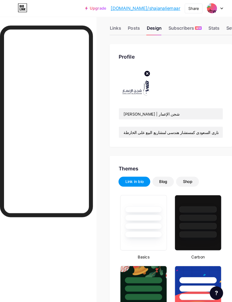
click at [133, 82] on img at bounding box center [129, 82] width 31 height 31
click at [143, 70] on circle at bounding box center [142, 71] width 6 height 6
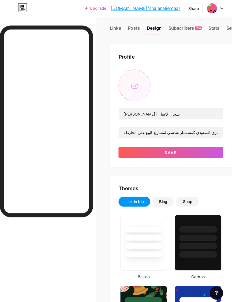
click at [132, 83] on input "file" at bounding box center [129, 82] width 31 height 31
type input "C:\fakepath\8de63f6f-e1ee-4e92-9ae7-d2432471ef21.jpeg"
click at [189, 146] on button "Save" at bounding box center [164, 147] width 101 height 11
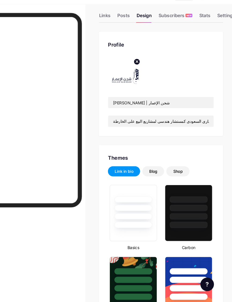
click at [128, 74] on img at bounding box center [129, 82] width 31 height 31
click at [139, 68] on circle at bounding box center [142, 71] width 6 height 6
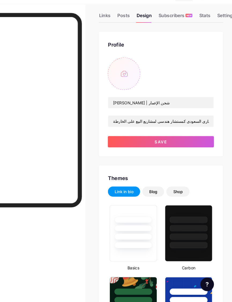
click at [123, 72] on input "file" at bounding box center [129, 82] width 31 height 31
type input "C:\fakepath\4A6B75EA-E4D9-4A74-9702-54842CBFE1C9.jpeg"
click at [178, 142] on button "Save" at bounding box center [164, 147] width 101 height 11
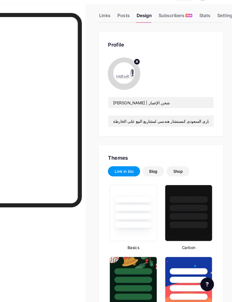
click at [139, 68] on circle at bounding box center [142, 71] width 6 height 6
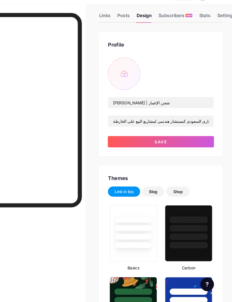
scroll to position [4, 0]
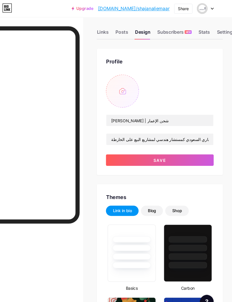
click at [118, 79] on input "file" at bounding box center [129, 85] width 31 height 31
type input "C:\fakepath\7f481146-3d00-4b8e-84ca-bc6e2850a250.jpeg"
click at [179, 151] on button "Save" at bounding box center [164, 150] width 101 height 11
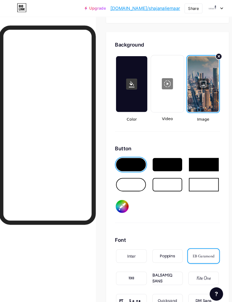
scroll to position [1000, 3]
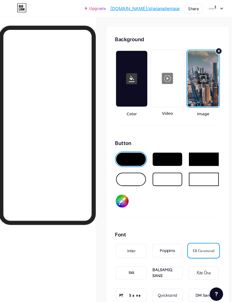
click at [124, 188] on div "Button #000000" at bounding box center [161, 171] width 101 height 75
click at [118, 188] on input "#000000" at bounding box center [118, 193] width 12 height 12
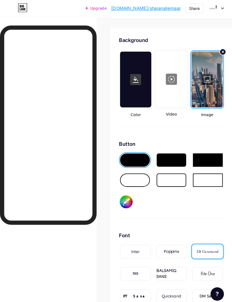
scroll to position [1000, 0]
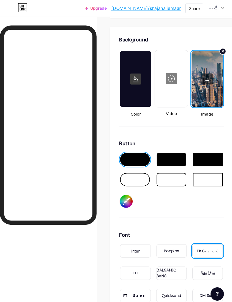
click at [125, 194] on input "#ce9b7e" at bounding box center [121, 193] width 12 height 12
type input "#ffffff"
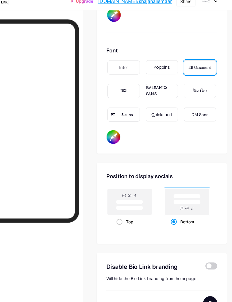
scroll to position [1173, 3]
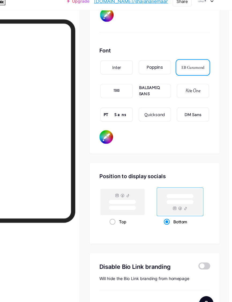
click at [120, 203] on div "Top" at bounding box center [132, 208] width 24 height 10
click at [120, 213] on input "Top" at bounding box center [121, 214] width 3 height 3
radio input "true"
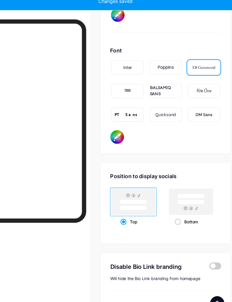
scroll to position [1173, 0]
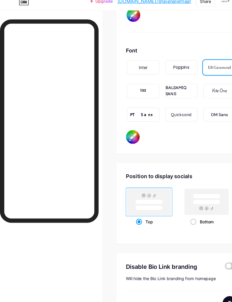
click at [126, 125] on input "#000000" at bounding box center [120, 131] width 12 height 12
click at [119, 125] on input "#001e49" at bounding box center [120, 131] width 12 height 12
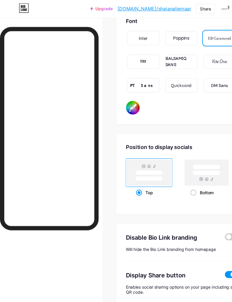
scroll to position [1207, 0]
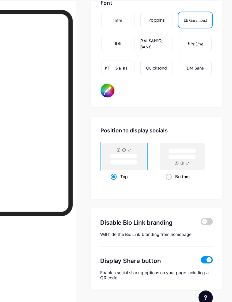
click at [114, 91] on input "#000000" at bounding box center [120, 97] width 12 height 12
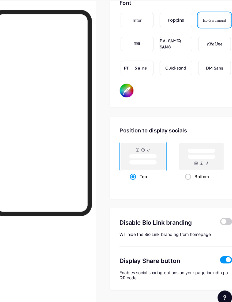
click at [116, 91] on input "#000000" at bounding box center [120, 97] width 12 height 12
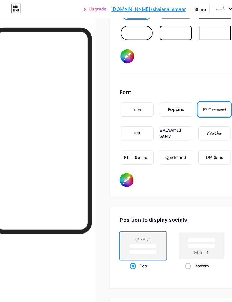
scroll to position [1134, 0]
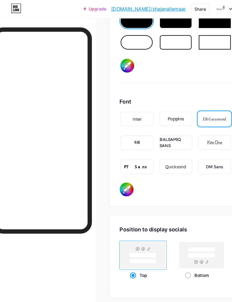
click at [114, 171] on input "#ffffff" at bounding box center [120, 170] width 12 height 12
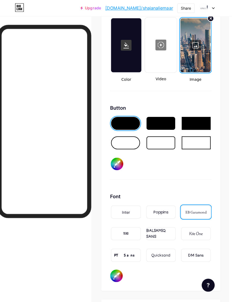
scroll to position [1031, 3]
click at [120, 273] on input "#ce9b7e" at bounding box center [117, 273] width 12 height 12
type input "#ce9b7e"
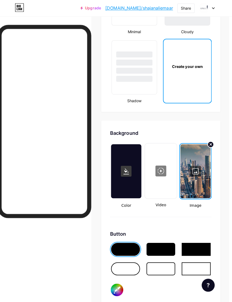
scroll to position [900, 3]
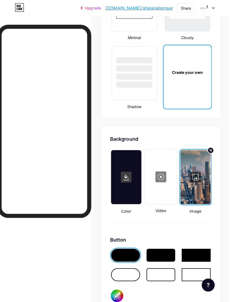
click at [196, 178] on div at bounding box center [196, 176] width 30 height 54
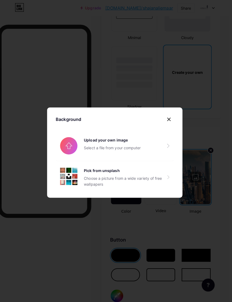
click at [158, 157] on input "file" at bounding box center [116, 145] width 117 height 30
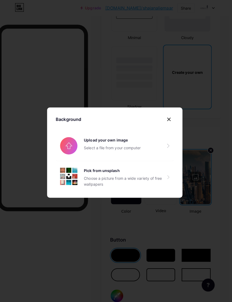
scroll to position [1207, 3]
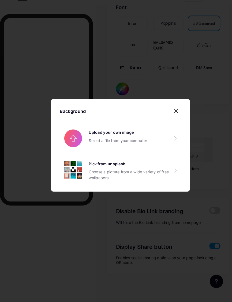
click at [191, 81] on div at bounding box center [116, 151] width 232 height 302
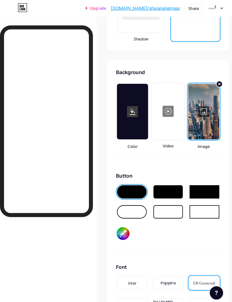
scroll to position [967, 3]
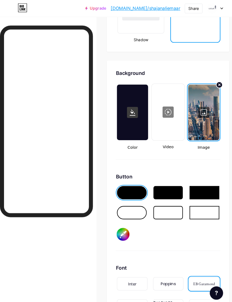
click at [130, 108] on rect at bounding box center [127, 108] width 11 height 11
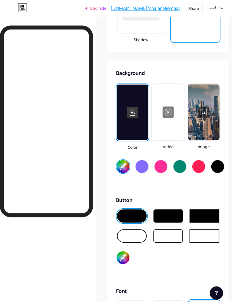
click at [122, 158] on input "#ffffff" at bounding box center [118, 160] width 12 height 12
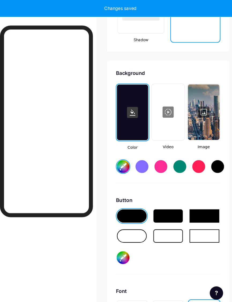
type input "#ab8b75"
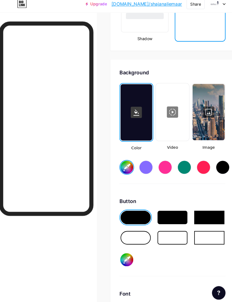
scroll to position [954, 0]
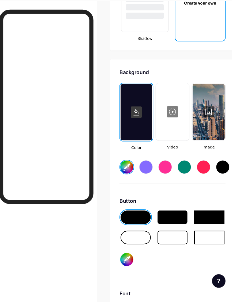
click at [195, 117] on div at bounding box center [198, 122] width 31 height 54
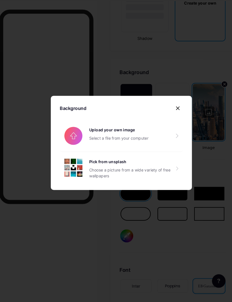
click at [148, 145] on input "file" at bounding box center [116, 145] width 117 height 30
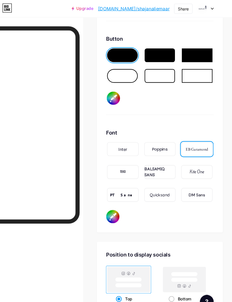
scroll to position [1101, 0]
click at [115, 94] on input "#ffffff" at bounding box center [121, 92] width 12 height 12
click at [115, 95] on input "#ffffff" at bounding box center [121, 92] width 12 height 12
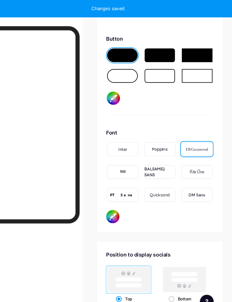
type input "#b19c86"
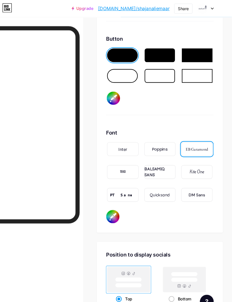
click at [114, 204] on input "#ce9b7e" at bounding box center [120, 203] width 12 height 12
type input "#000738"
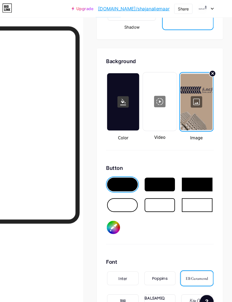
click at [119, 106] on div at bounding box center [130, 96] width 30 height 54
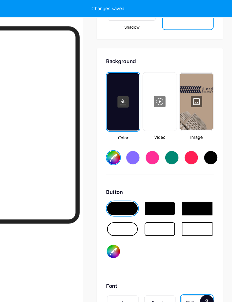
click at [115, 149] on input "#ab8b75" at bounding box center [121, 147] width 12 height 12
type input "#b19c86"
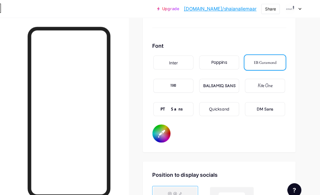
scroll to position [926, 0]
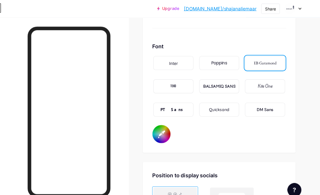
click at [165, 124] on input "#000738" at bounding box center [173, 123] width 17 height 17
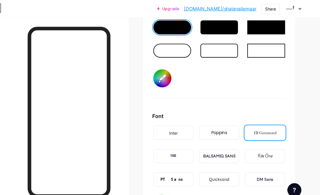
scroll to position [854, 0]
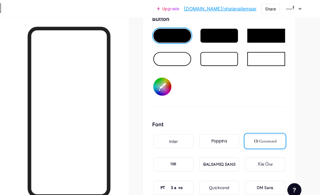
click at [166, 81] on input "#b19c86" at bounding box center [174, 79] width 17 height 17
type input "#a19700"
type input "#b19c86"
type input "#a49100"
type input "#b19c86"
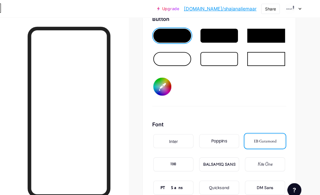
type input "#b8a200"
type input "#b19c86"
type input "#c6af00"
type input "#b19c86"
type input "#d5bf00"
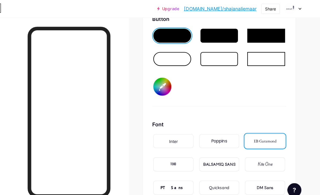
type input "#b19c86"
type input "#efd900"
type input "#b19c86"
type input "#f8e100"
type input "#b19c86"
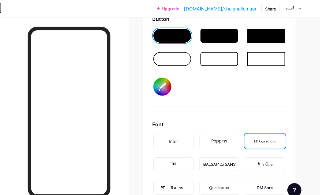
type input "#fee700"
type input "#b19c86"
type input "#ffea18"
type input "#b19c86"
type input "#ffec2e"
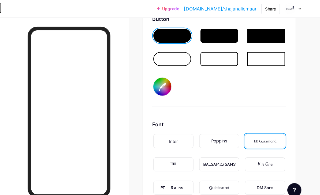
type input "#b19c86"
type input "#ffeb42"
type input "#b19c86"
type input "#ffe757"
type input "#b19c86"
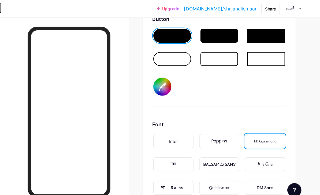
type input "#ffe76e"
type input "#b19c86"
type input "#ffe281"
type input "#b19c86"
type input "#ffe495"
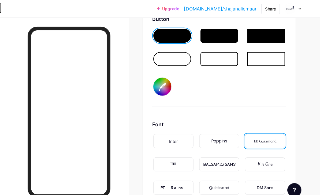
type input "#b19c86"
type input "#ffe3aa"
type input "#b19c86"
type input "#ffe7bc"
type input "#b19c86"
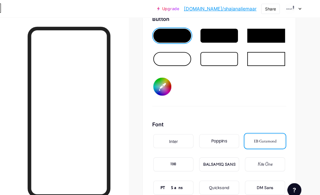
type input "#ffeacc"
type input "#b19c86"
type input "#ffefda"
type input "#b19c86"
type input "#fff3e6"
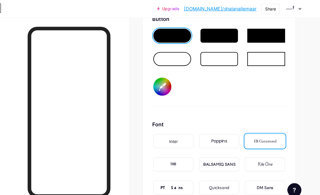
type input "#b19c86"
type input "#fff7ef"
type input "#b19c86"
type input "#fffaf6"
type input "#b19c86"
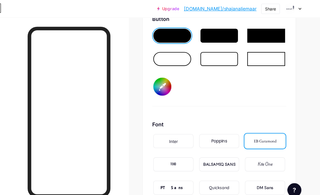
type input "#fffdfb"
type input "#b19c86"
type input "#ffffff"
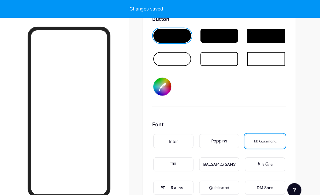
type input "#b19c86"
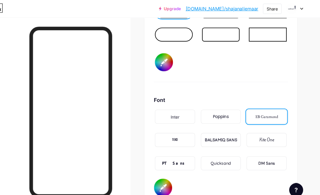
scroll to position [891, 0]
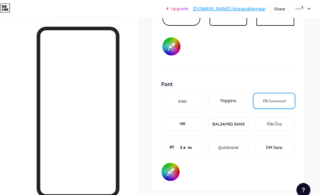
click at [165, 158] on input "#000738" at bounding box center [173, 158] width 17 height 17
type input "#00003d"
type input "#b19c86"
type input "#00004b"
type input "#b19c86"
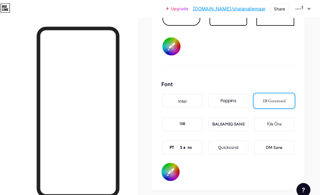
type input "#000050"
type input "#b19c86"
type input "#000052"
type input "#b19c86"
type input "#000057"
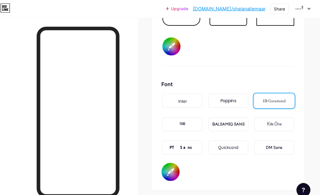
type input "#b19c86"
type input "#00005a"
type input "#b19c86"
type input "#00005c"
type input "#b19c86"
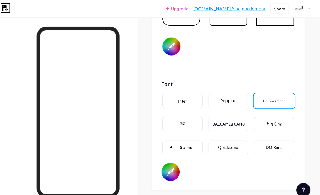
type input "#00005f"
type input "#b19c86"
type input "#000063"
type input "#b19c86"
type input "#000064"
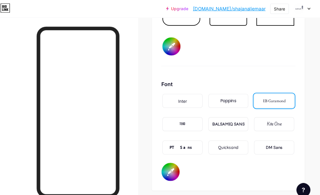
type input "#b19c86"
type input "#000065"
type input "#b19c86"
type input "#000066"
type input "#b19c86"
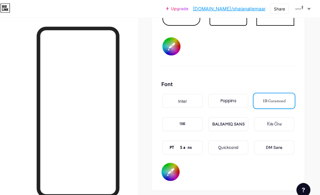
type input "#000067"
type input "#b19c86"
type input "#000068"
type input "#b19c86"
type input "#000069"
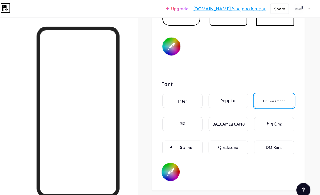
type input "#b19c86"
type input "#00006a"
type input "#b19c86"
type input "#00006b"
type input "#b19c86"
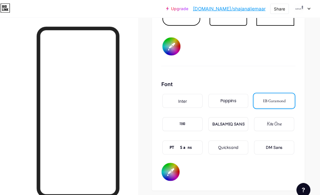
type input "#00006c"
type input "#b19c86"
type input "#00006d"
type input "#b19c86"
type input "#00006e"
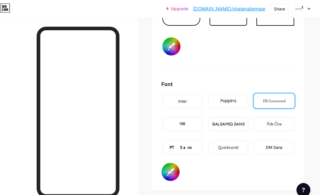
type input "#b19c86"
type input "#00006f"
type input "#b19c86"
type input "#000070"
type input "#b19c86"
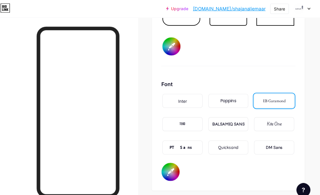
type input "#000071"
type input "#b19c86"
type input "#000072"
type input "#b19c86"
type input "#000073"
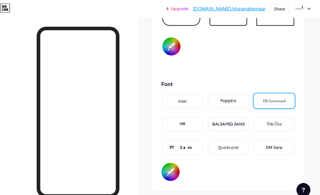
type input "#b19c86"
type input "#000074"
type input "#b19c86"
type input "#000075"
type input "#b19c86"
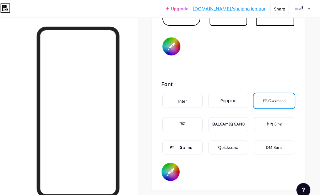
type input "#000076"
type input "#b19c86"
type input "#000077"
type input "#b19c86"
type input "#000076"
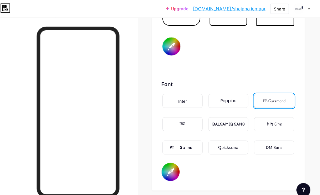
type input "#b19c86"
type input "#000075"
type input "#b19c86"
type input "#000074"
type input "#b19c86"
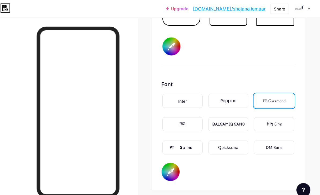
type input "#000073"
type input "#b19c86"
type input "#000071"
type input "#b19c86"
type input "#000070"
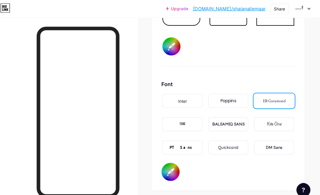
type input "#b19c86"
type input "#00006e"
type input "#b19c86"
type input "#00006d"
type input "#b19c86"
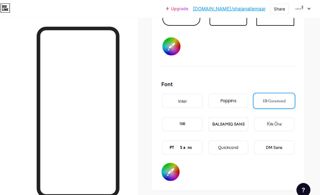
type input "#01006c"
type input "#b19c86"
type input "#01006a"
type input "#b19c86"
type input "#010069"
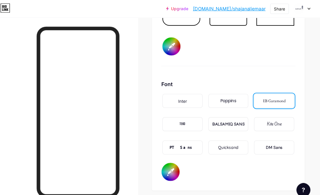
type input "#b19c86"
type input "#020069"
type input "#b19c86"
type input "#030068"
type input "#b19c86"
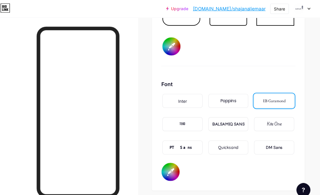
type input "#030067"
type input "#b19c86"
type input "#040066"
type input "#b19c86"
type input "#050066"
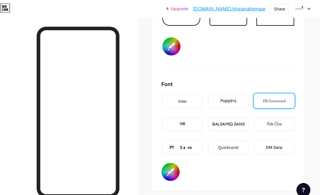
type input "#b19c86"
type input "#060065"
type input "#b19c86"
type input "#070065"
type input "#b19c86"
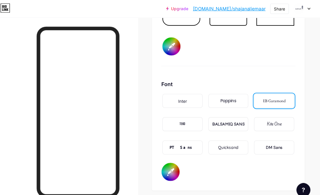
type input "#080065"
type input "#b19c86"
type input "#090065"
type input "#b19c86"
type input "#0a0065"
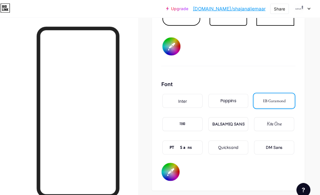
type input "#b19c86"
type input "#0b0065"
type input "#b19c86"
type input "#0c0065"
type input "#b19c86"
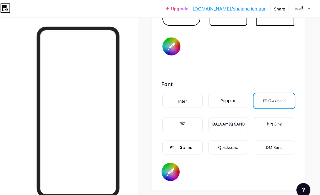
type input "#0d0065"
type input "#b19c86"
type input "#0e0065"
type input "#b19c86"
type input "#0f0065"
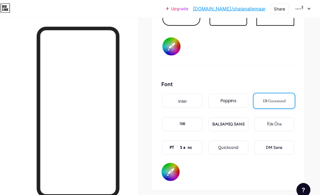
type input "#b19c86"
type input "#100065"
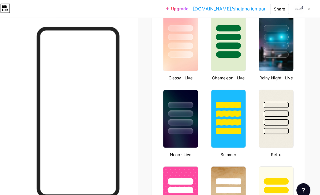
scroll to position [289, 0]
click at [223, 119] on div at bounding box center [270, 121] width 23 height 6
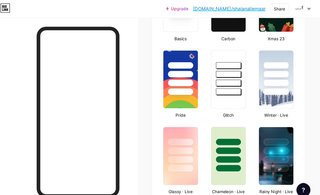
scroll to position [168, 0]
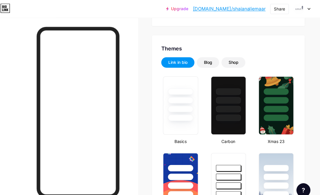
click at [204, 55] on div "Blog" at bounding box center [208, 57] width 8 height 5
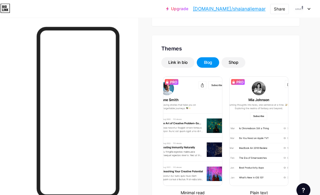
scroll to position [90, 0]
click at [223, 56] on div "Shop" at bounding box center [231, 57] width 9 height 5
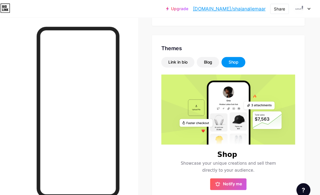
click at [172, 56] on div "Link in bio" at bounding box center [181, 57] width 18 height 5
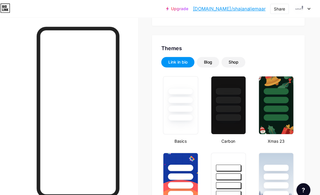
click at [216, 162] on div at bounding box center [227, 163] width 23 height 6
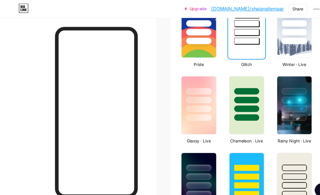
scroll to position [255, 0]
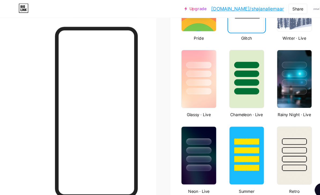
click at [223, 149] on div at bounding box center [271, 136] width 32 height 41
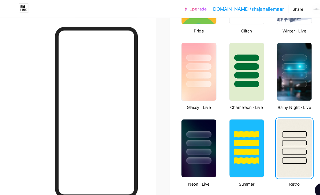
scroll to position [262, 0]
click at [190, 139] on div at bounding box center [182, 140] width 23 height 6
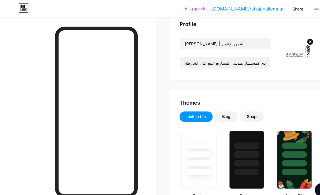
scroll to position [0, 0]
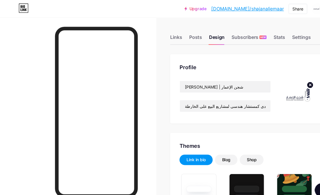
click at [182, 35] on div "Posts" at bounding box center [180, 36] width 12 height 10
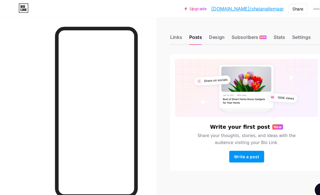
click at [195, 37] on div "Design" at bounding box center [199, 36] width 14 height 10
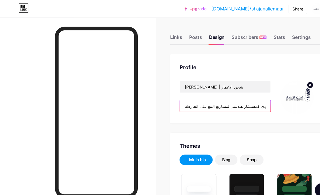
click at [223, 98] on input "شركة سعوديه مرخصه ، نستشرف المستقبل بعين الإبداع في شجن الإعمار، نؤمن أن كل مشر…" at bounding box center [207, 97] width 84 height 11
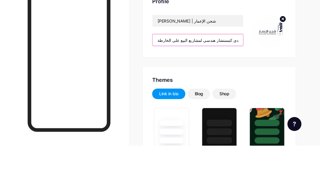
click at [221, 92] on input "شركة سعوديه مرخصه ، نستشرف المستقبل بعين الإبداع في شجن الإعمار، نؤمن أن كل مشر…" at bounding box center [207, 97] width 84 height 11
click at [219, 92] on input "شركة سعوديه مرخصه ، نستشرف المستقبل بعين الإبداع في شجن الإعمار، نؤمن أن كل مشر…" at bounding box center [207, 97] width 84 height 11
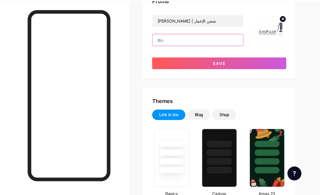
scroll to position [45, 0]
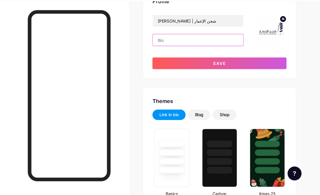
click at [165, 47] on input "text" at bounding box center [207, 52] width 84 height 11
paste input "شجن الإعمار | من الأصالة والحداثة نسعى لتصميم مستقبلا يليق بكم 🏅 معتمدون لدى هي…"
click at [199, 47] on input "شجن الإعمار | من الأصالة والحداثة نسعى لتصميم مستقبلا يليق بكم 🏅 معتمدون لدى هي…" at bounding box center [207, 52] width 84 height 11
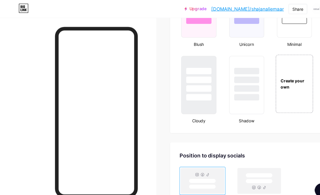
scroll to position [620, 0]
click at [223, 99] on div at bounding box center [227, 79] width 32 height 54
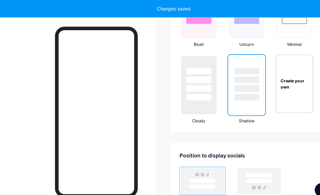
click at [223, 101] on div at bounding box center [227, 79] width 32 height 54
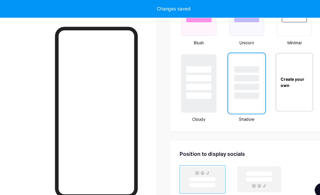
scroll to position [622, 0]
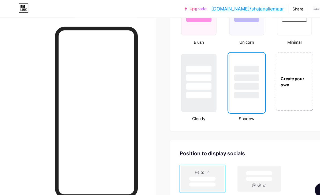
click at [192, 94] on div at bounding box center [183, 77] width 32 height 54
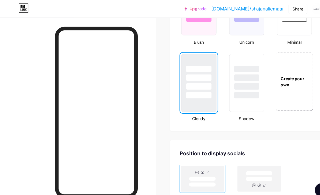
click at [177, 92] on div at bounding box center [183, 77] width 32 height 54
click at [223, 86] on div "Create your own" at bounding box center [271, 75] width 34 height 54
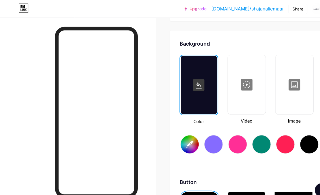
scroll to position [723, 0]
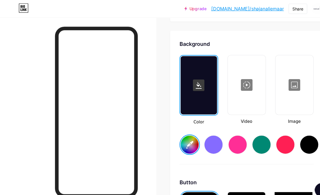
click at [223, 100] on div at bounding box center [271, 78] width 34 height 54
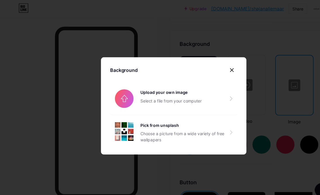
scroll to position [723, 0]
click at [211, 69] on div at bounding box center [214, 65] width 10 height 10
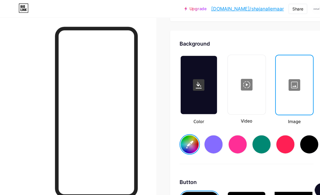
click at [189, 95] on div at bounding box center [182, 78] width 33 height 54
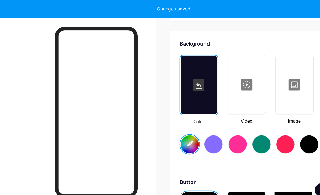
click at [186, 93] on div at bounding box center [182, 78] width 33 height 54
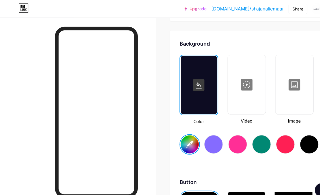
click at [178, 135] on input "#ffffff" at bounding box center [174, 132] width 17 height 17
click at [223, 67] on div at bounding box center [271, 78] width 34 height 54
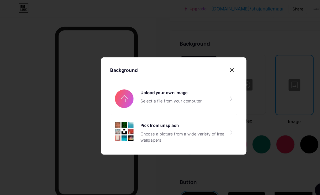
click at [185, 101] on input "file" at bounding box center [159, 91] width 117 height 30
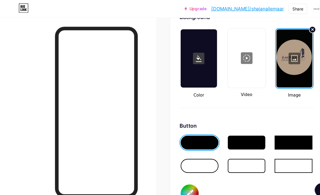
scroll to position [748, 0]
click at [176, 179] on input "#000000" at bounding box center [174, 177] width 17 height 17
click at [223, 154] on div at bounding box center [227, 152] width 35 height 13
click at [175, 177] on input "#000000" at bounding box center [174, 177] width 17 height 17
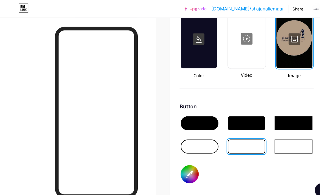
scroll to position [766, 0]
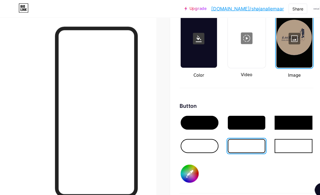
click at [223, 111] on div at bounding box center [227, 113] width 35 height 13
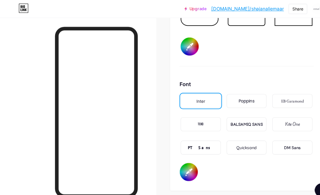
scroll to position [884, 0]
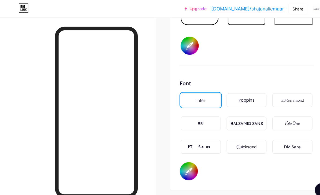
click at [176, 157] on input "#000000" at bounding box center [173, 157] width 17 height 17
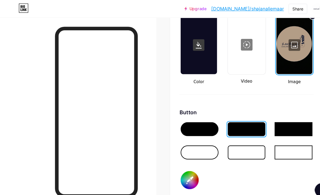
click at [193, 54] on div at bounding box center [182, 42] width 33 height 54
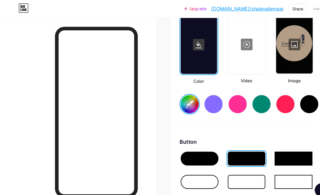
click at [183, 40] on rect at bounding box center [183, 41] width 11 height 11
click at [182, 38] on rect at bounding box center [183, 41] width 11 height 11
click at [185, 44] on icon at bounding box center [182, 41] width 5 height 6
click at [177, 96] on input "#ffffff" at bounding box center [174, 96] width 17 height 17
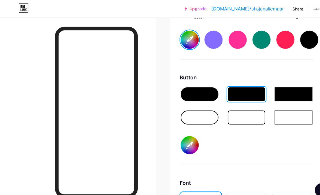
scroll to position [830, 0]
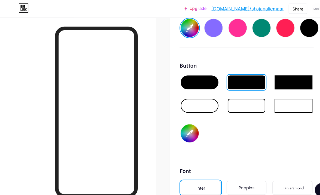
click at [175, 121] on input "#b39d86" at bounding box center [174, 123] width 17 height 17
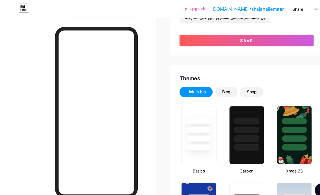
scroll to position [0, 0]
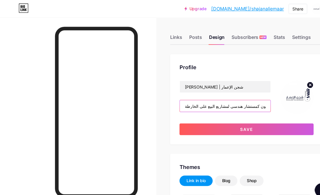
click at [223, 97] on input "شجن الإعمار | من الأصالة والحداثة نسعى لتصميم مستقبلا يليق بكم 🏅 معتمدون لدى هي…" at bounding box center [207, 97] width 84 height 11
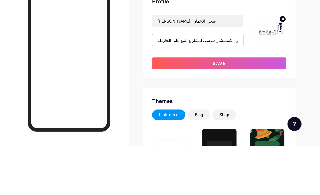
click at [219, 92] on input "شجن الإعمار | من الأصالة والحداثة نسعى لتصميم مستقبلا يليق بكم 🏅 معتمدون لدى هي…" at bounding box center [207, 97] width 84 height 11
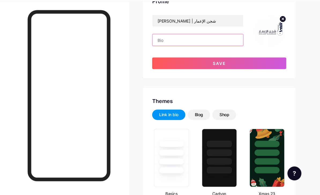
scroll to position [45, 0]
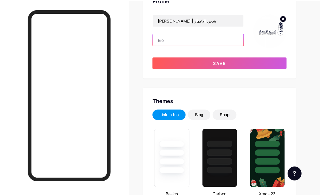
click at [195, 47] on input "text" at bounding box center [207, 52] width 84 height 11
paste input "من الأصالة والحداثة نسعى لتصميم مستقبلا يليق بكم 🏅 معتمدون لدى هيئة بوابة الدرع…"
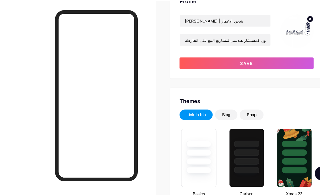
click at [223, 68] on button "Save" at bounding box center [226, 73] width 123 height 11
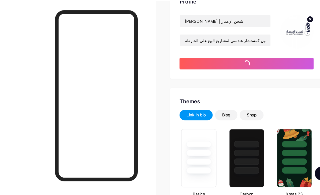
scroll to position [46, 0]
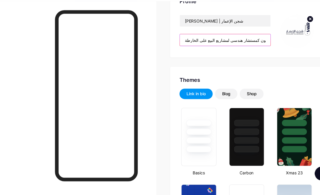
click at [223, 47] on input "من الأصالة والحداثة نسعى لتصميم مستقبلا يليق بكم 🏅 معتمدون لدى هيئة بوابة الدرع…" at bounding box center [207, 52] width 84 height 11
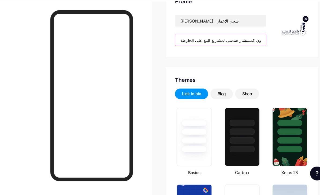
click at [223, 47] on input "من الأصالة والحداثة نسعى لتصميم مستقبلا يليق بكم 🏅 معتمدون لدى هيئة بوابة الدرع…" at bounding box center [207, 52] width 84 height 11
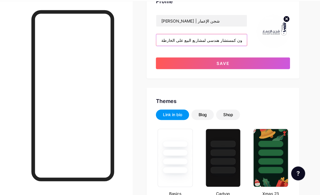
click at [222, 47] on input "من الأصالة والحداثة نسعى لتصميم مستقبلا يليق بكم 🏅 معتمدون لدى هيئة بوابة الدرع…" at bounding box center [207, 52] width 84 height 11
click at [223, 47] on input "من الأصالة والحداثة نسعى لتصميم مستقبلا يليق بكم 🏅 معتمدون لدى هيئة بوابة الدرع…" at bounding box center [207, 52] width 84 height 11
click at [165, 47] on input "من الأصالة والحداثة نسعى لتصميم مستقبلا يليق بكم 🏅 معتمدون لدى هيئة بوابة الدرع…" at bounding box center [207, 52] width 84 height 11
click at [221, 47] on input "من الأصالة والحداثة نسعى لتصميم مستقبلا يليق بكم 🏅 معتمدون لدى هيئة بوابة الدرع…" at bounding box center [207, 52] width 84 height 11
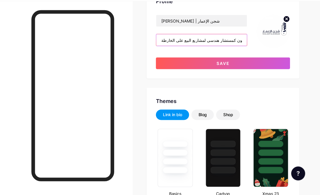
click at [165, 47] on input "من الأصالة والحداثة نسعى لتصميم مستقبلا يليق بكم 🏅 معتمدون لدى هيئة بوابة الدرع…" at bounding box center [207, 52] width 84 height 11
click at [223, 68] on button "Save" at bounding box center [226, 73] width 123 height 11
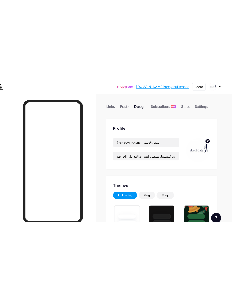
scroll to position [0, 0]
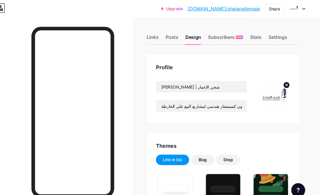
click at [223, 9] on div "Share" at bounding box center [274, 8] width 10 height 6
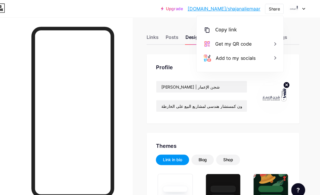
click at [223, 27] on div "Copy link" at bounding box center [243, 27] width 80 height 13
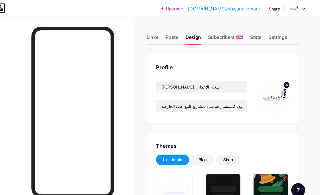
click at [223, 9] on div "Share" at bounding box center [274, 8] width 10 height 6
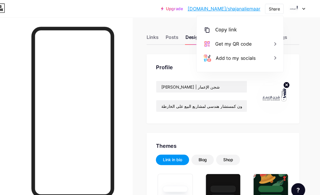
click at [220, 42] on div "Get my QR code" at bounding box center [236, 40] width 33 height 6
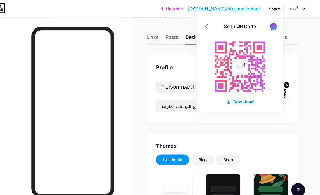
click at [223, 92] on div "Download" at bounding box center [242, 94] width 25 height 6
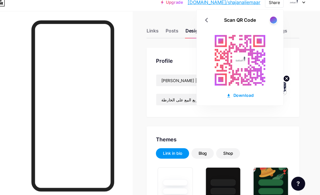
click at [207, 20] on icon at bounding box center [211, 24] width 9 height 9
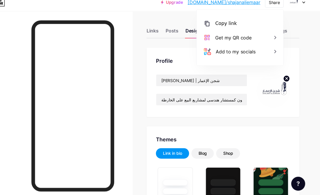
click at [223, 21] on div "Copy link" at bounding box center [243, 27] width 80 height 13
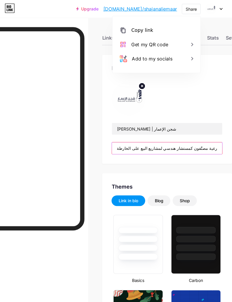
click at [187, 133] on input "من الأصالة والحداثة نسعى لتصميم مستقبلا يليق بكم معتمدون لدى هيئة بوابة الدرعية…" at bounding box center [164, 134] width 100 height 11
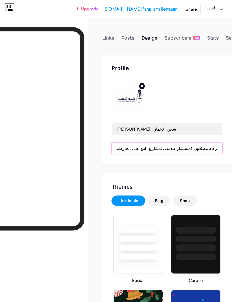
click at [197, 132] on input "من الأصالة والحداثة نسعى لتصميم مستقبلا يليق بكم معتمدون لدى هيئة بوابة الدرعية…" at bounding box center [164, 134] width 100 height 11
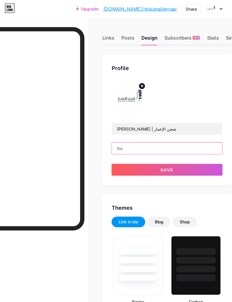
click at [171, 138] on input "text" at bounding box center [164, 134] width 100 height 11
click at [178, 134] on input "text" at bounding box center [164, 134] width 100 height 11
click at [167, 131] on input "text" at bounding box center [164, 134] width 100 height 11
click at [129, 135] on input "text" at bounding box center [164, 134] width 100 height 11
paste input "شجن الإعمار للاستشارات الهندسية من الأصالة والحداثة نصنع تصاميم تُجسّد الطموح و…"
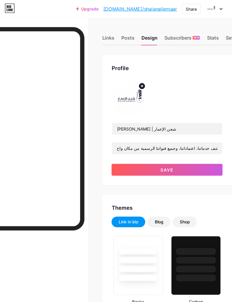
click at [127, 154] on button "Save" at bounding box center [164, 154] width 101 height 11
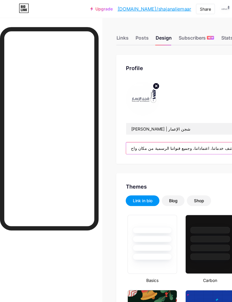
click at [170, 133] on input "شجن الإعمار للاستشارات الهندسية من الأصالة والحداثة نصنع تصاميم تُجسّد الطموح و…" at bounding box center [164, 134] width 100 height 11
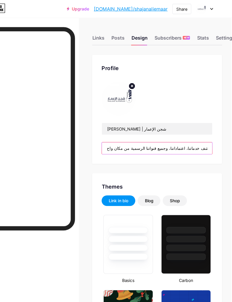
scroll to position [0, 1]
click at [187, 132] on input "شجن الإعمار للاستشارات الهندسية من الأصالة والحداثة نصنع تصاميم تُجسّد الطموح و…" at bounding box center [164, 134] width 100 height 11
click at [182, 136] on input "شجن الإعمار للاستشارات الهندسية من الأصالة والحداثة نصنع تصاميم تُجسّد الطموح و…" at bounding box center [164, 134] width 100 height 11
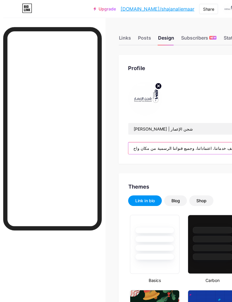
scroll to position [0, 0]
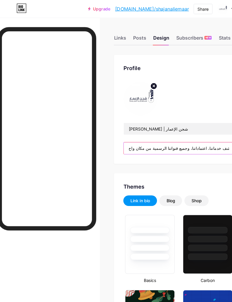
click at [116, 136] on input "شجن الإعمار للاستشارات الهندسية من الأصالة والحداثة نصنع تصاميم تُجسّد الطموح و…" at bounding box center [164, 134] width 100 height 11
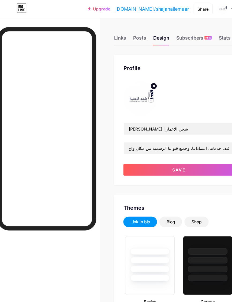
click at [181, 152] on button "Save" at bounding box center [164, 154] width 101 height 11
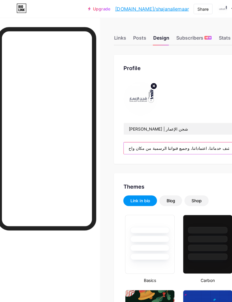
click at [178, 132] on input "دشجن الإعمار للاستشارات الهندسية من الأصالة والحداثة نصنع تصاميم تُجسّد الطموح …" at bounding box center [164, 134] width 100 height 11
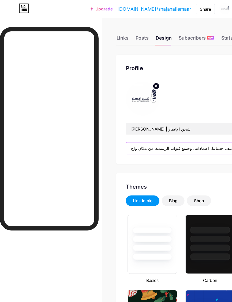
click at [121, 134] on input "دشجن الإعمار للاستشارات الهندسية من الأصالة والحداثة نصنع تصاميم تُجسّد الطموح …" at bounding box center [164, 134] width 100 height 11
click at [120, 134] on input "دشجن الإعمار للاستشارات الهندسية من الأصالة والحداثة نصنع تصاميم تُجسّد الطموح …" at bounding box center [164, 134] width 100 height 11
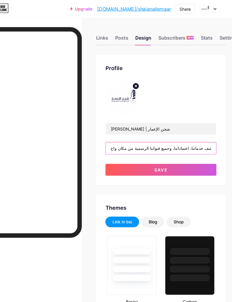
scroll to position [0, 3]
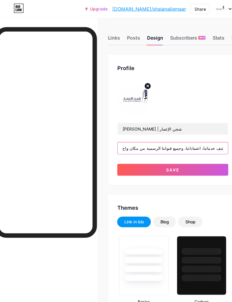
click at [197, 137] on input "الإعمار للاستشارات الهندسية من الأصالة والحداثة نصنع تصاميم تُجسّد الطموح وتبني…" at bounding box center [161, 134] width 100 height 11
click at [198, 134] on input "الإعمار للاستشارات الهندسية من الأصالة والحداثة نصنع تصاميم تُجسّد الطموح وتبني…" at bounding box center [161, 134] width 100 height 11
click at [111, 133] on input "الإعمار للاستشارات الهندسية من الأصالة والحداثة نصنع تصاميم تُجسّد الطموح وتبني…" at bounding box center [161, 134] width 100 height 11
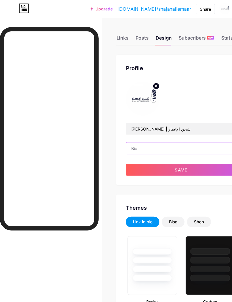
scroll to position [0, 0]
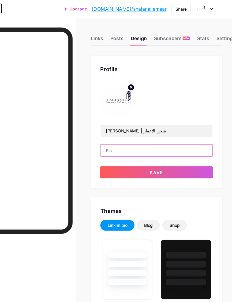
click at [156, 131] on input "text" at bounding box center [164, 134] width 100 height 11
paste input "شجن الإعمار للاستشارات الهندسية من الأصالة والحداثة نصنع تصاميم تُجسّد الطموح و…"
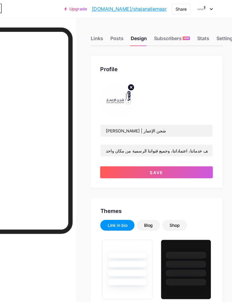
click at [138, 158] on button "Save" at bounding box center [164, 154] width 101 height 11
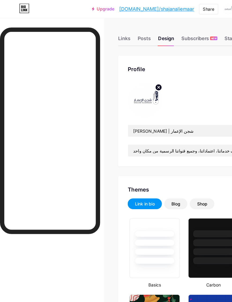
click at [58, 225] on div at bounding box center [44, 172] width 89 height 294
click at [62, 231] on div at bounding box center [44, 172] width 89 height 294
